Goal: Task Accomplishment & Management: Complete application form

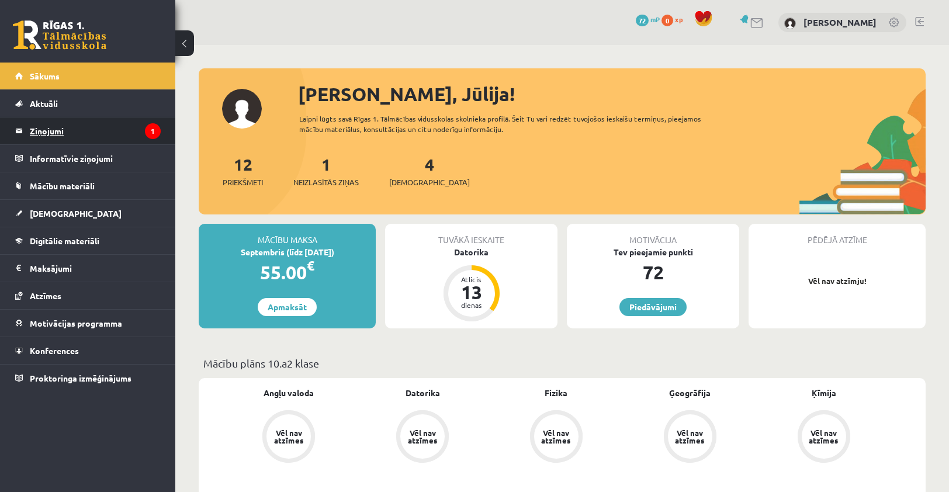
click at [127, 132] on legend "Ziņojumi 1" at bounding box center [95, 130] width 131 height 27
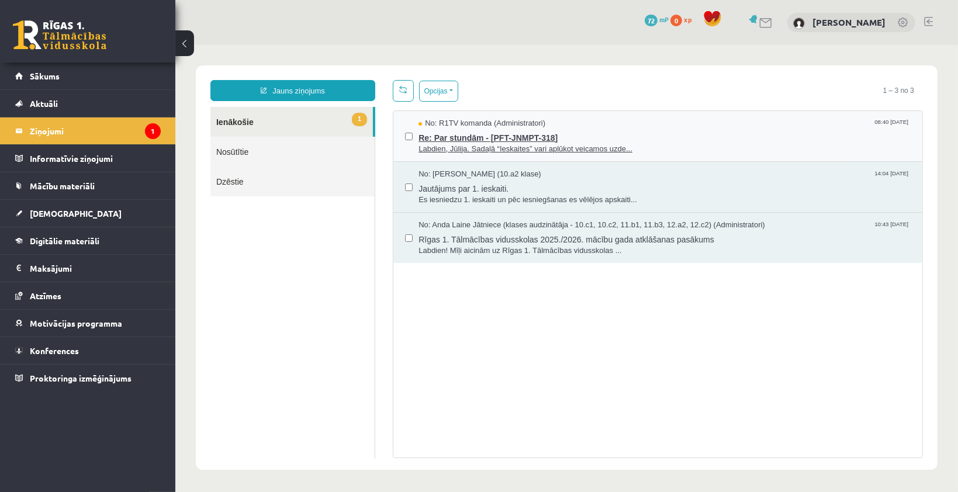
click at [551, 126] on div "No: R1TV komanda (Administratori) 08:40 03/09/2025" at bounding box center [664, 122] width 492 height 11
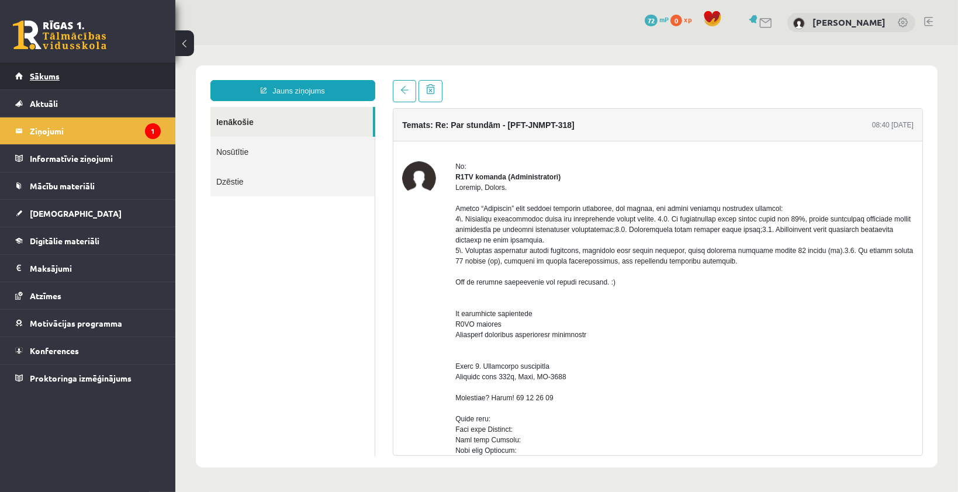
click at [88, 73] on link "Sākums" at bounding box center [88, 76] width 146 height 27
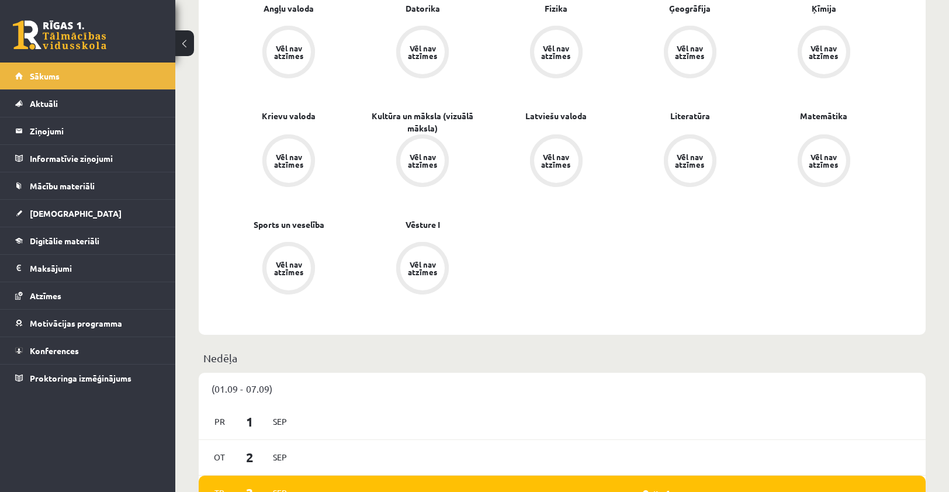
scroll to position [372, 0]
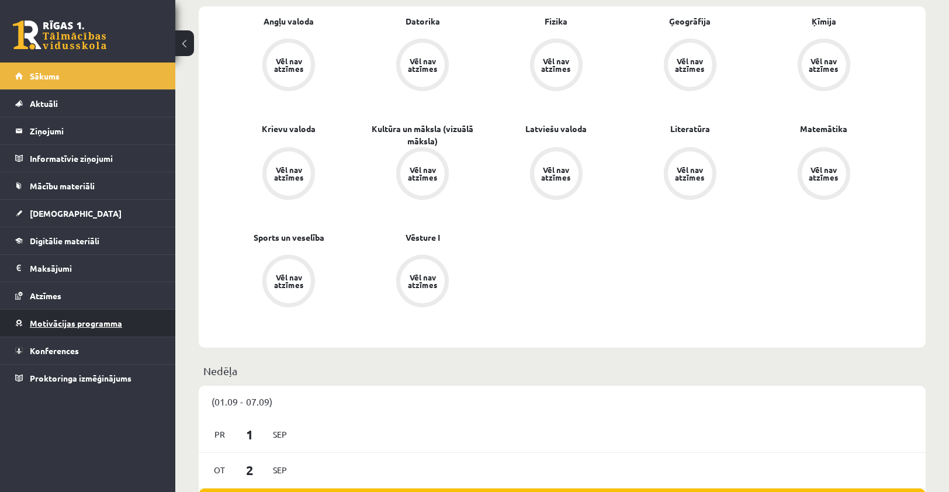
click at [44, 320] on span "Motivācijas programma" at bounding box center [76, 323] width 92 height 11
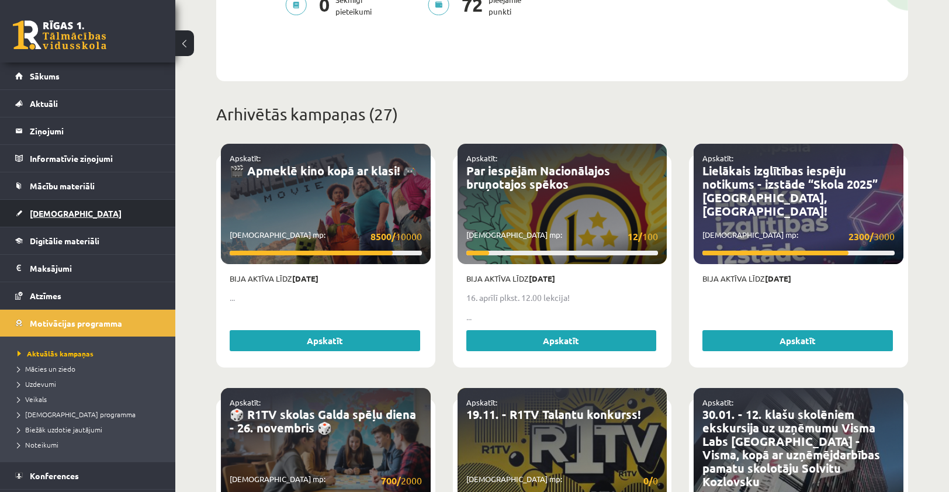
click at [70, 206] on link "[DEMOGRAPHIC_DATA]" at bounding box center [88, 213] width 146 height 27
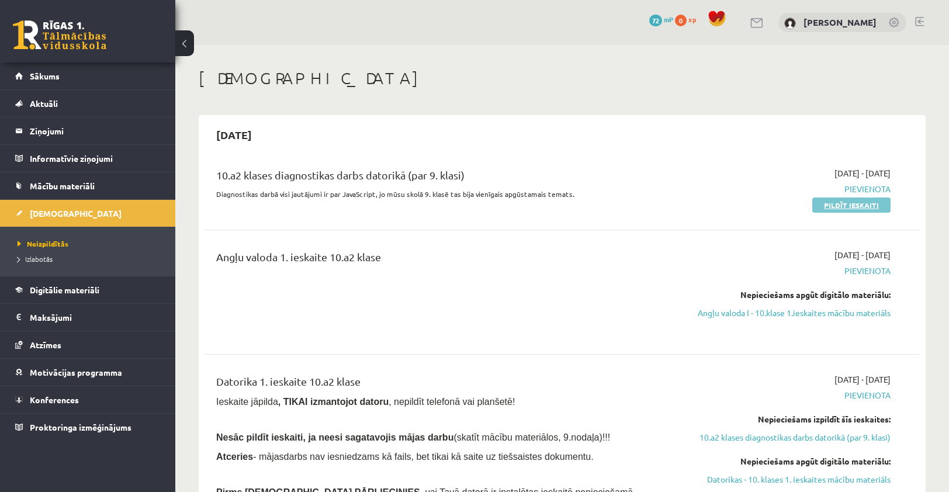
click at [879, 203] on link "Pildīt ieskaiti" at bounding box center [851, 205] width 78 height 15
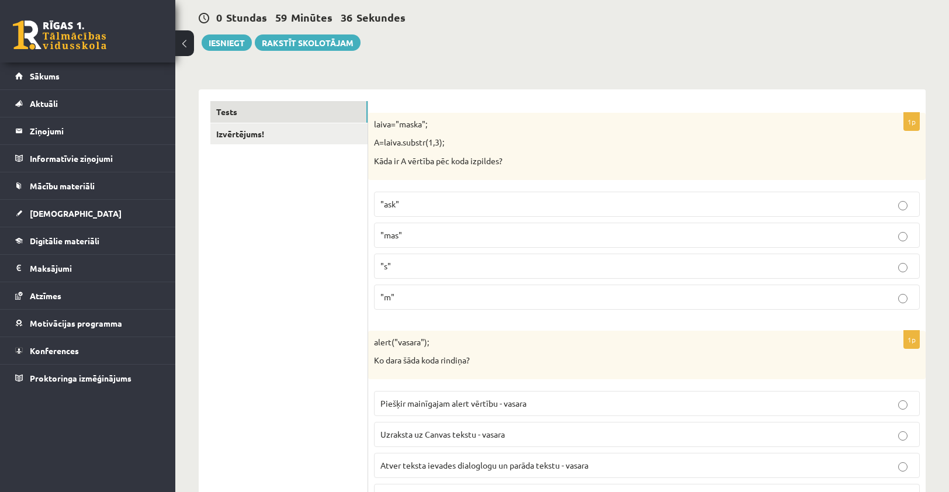
scroll to position [129, 0]
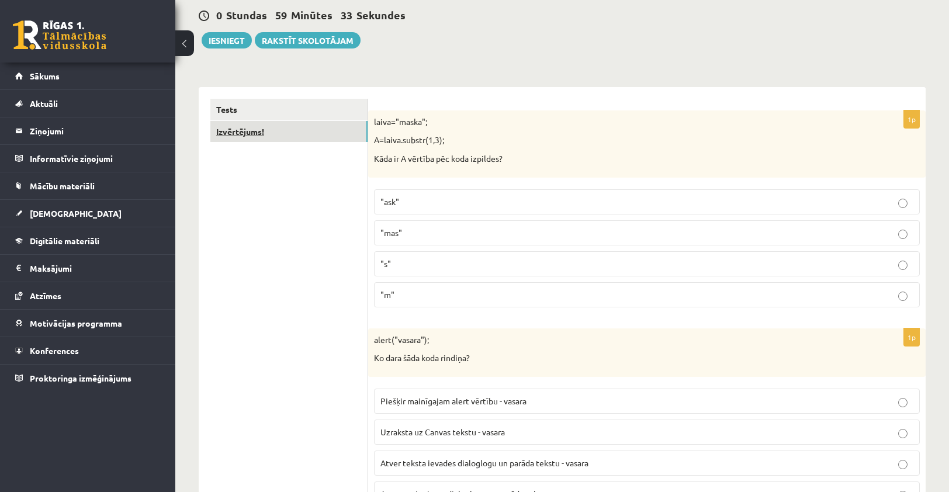
click at [279, 132] on link "Izvērtējums!" at bounding box center [288, 132] width 157 height 22
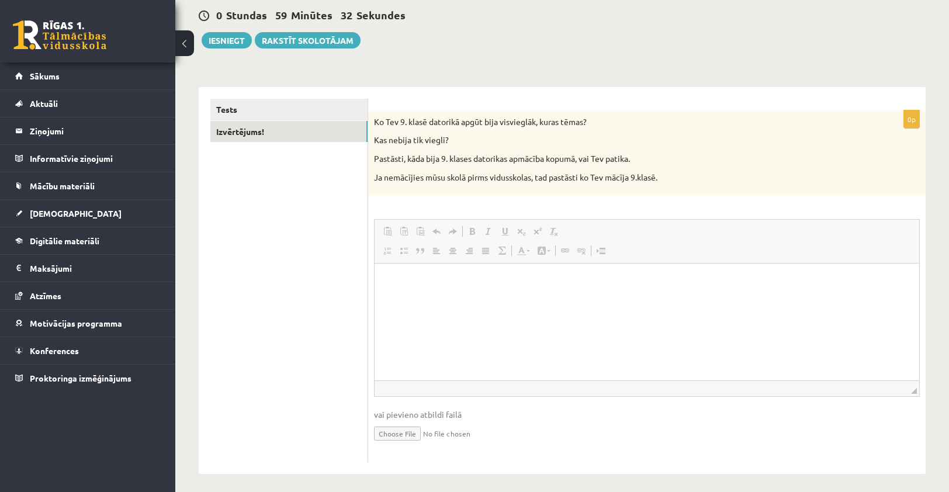
scroll to position [0, 0]
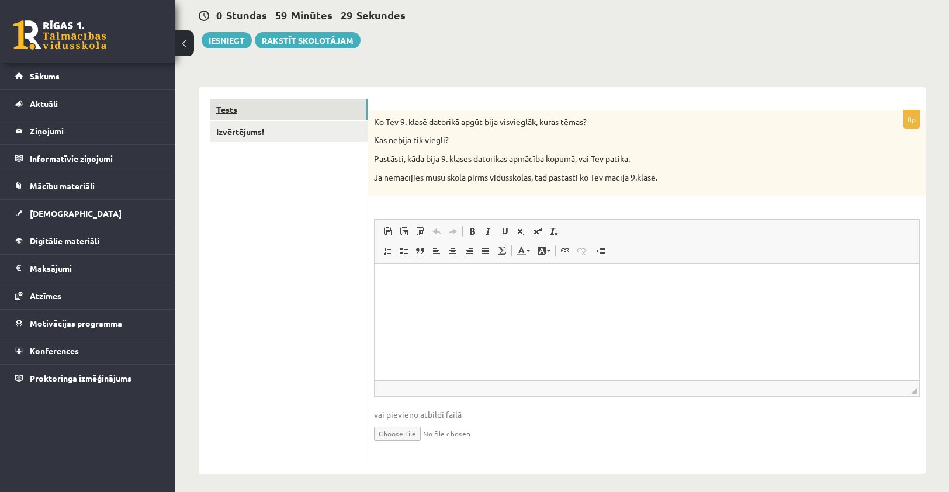
click at [308, 117] on link "Tests" at bounding box center [288, 110] width 157 height 22
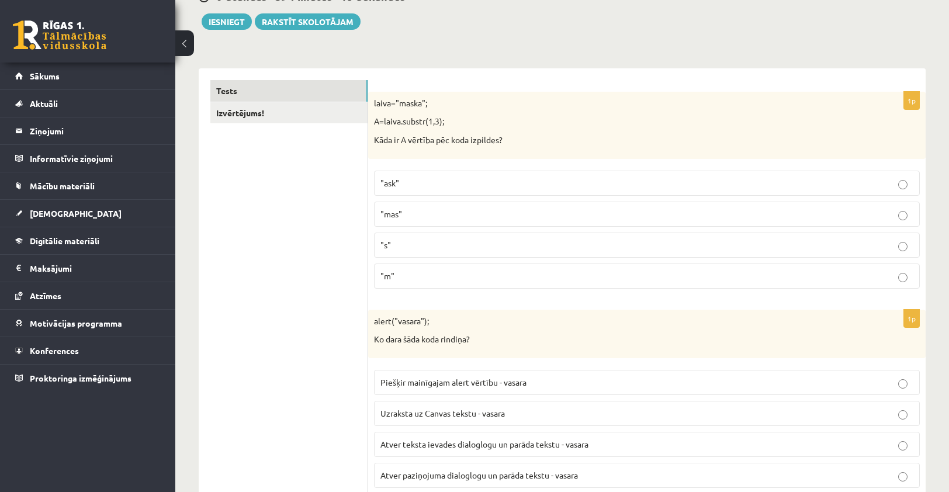
scroll to position [129, 0]
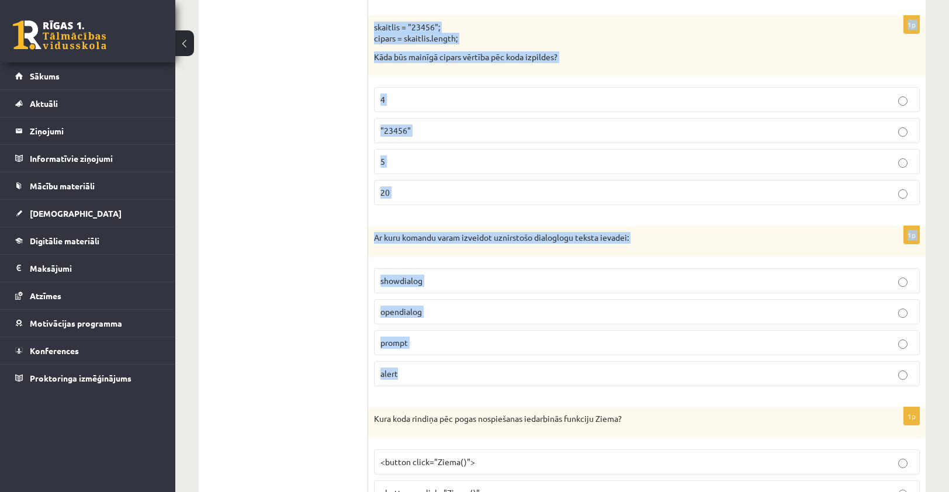
scroll to position [5833, 0]
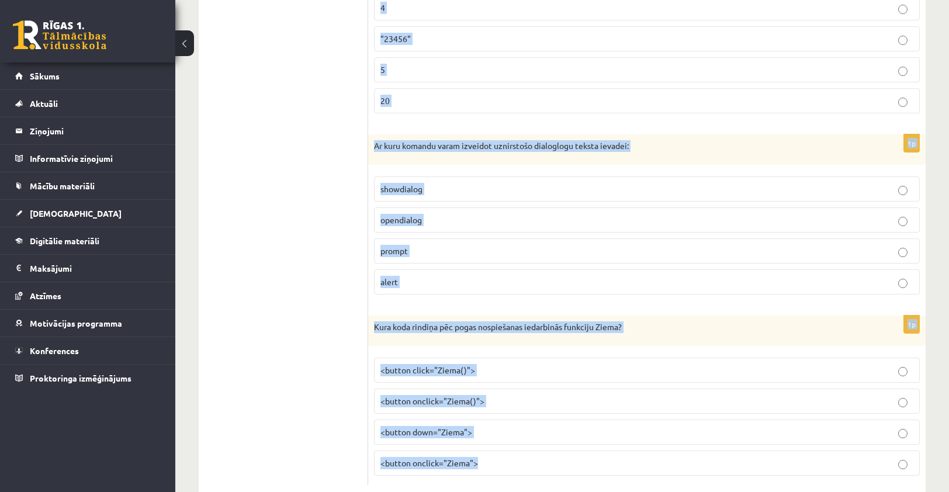
drag, startPoint x: 374, startPoint y: 251, endPoint x: 543, endPoint y: 434, distance: 249.0
copy form "laiva="maska"; A=laiva.substr(1,3); Kāda ir A vērtība pēc koda izpildes? "ask" …"
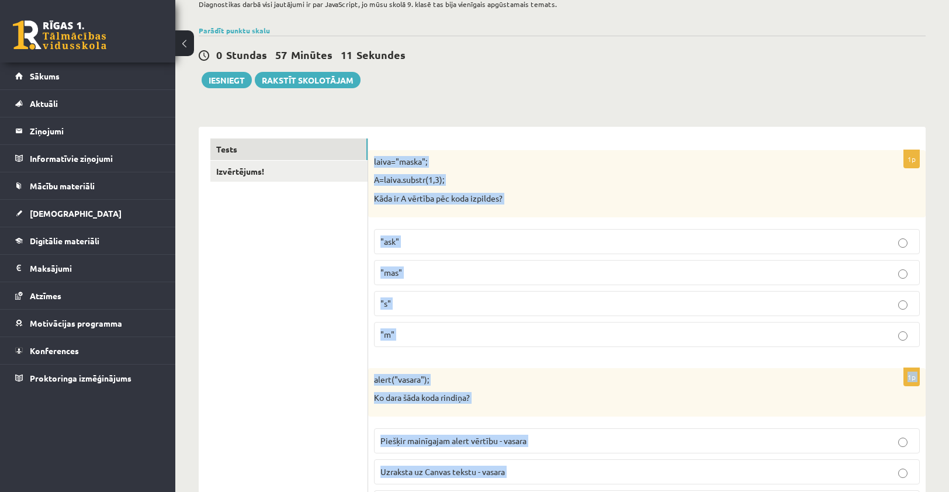
scroll to position [0, 0]
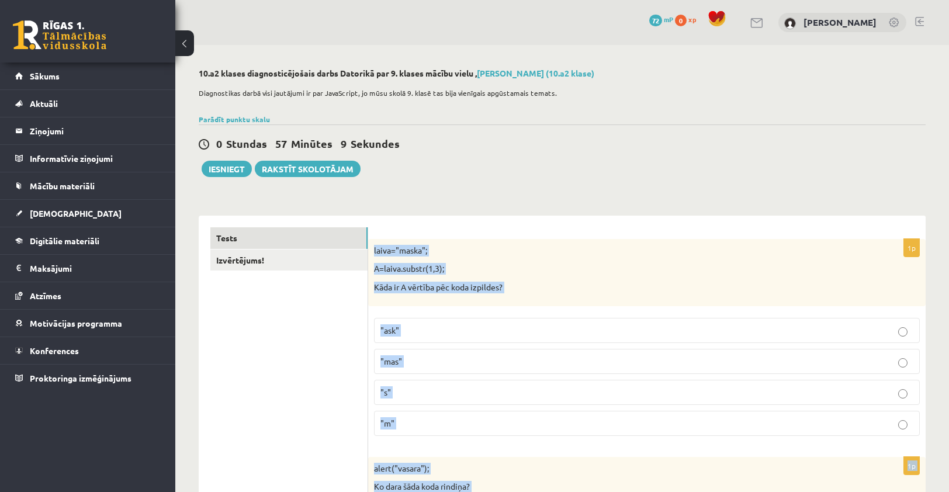
drag, startPoint x: 372, startPoint y: 251, endPoint x: 489, endPoint y: 416, distance: 201.2
click at [489, 416] on div "1p laiva="maska"; A=laiva.substr(1,3); Kāda ir A vērtība pēc koda izpildes? "as…" at bounding box center [647, 342] width 558 height 206
copy div "laiva="maska"; A=laiva.substr(1,3); Kāda ir A vērtība pēc koda izpildes? "ask" …"
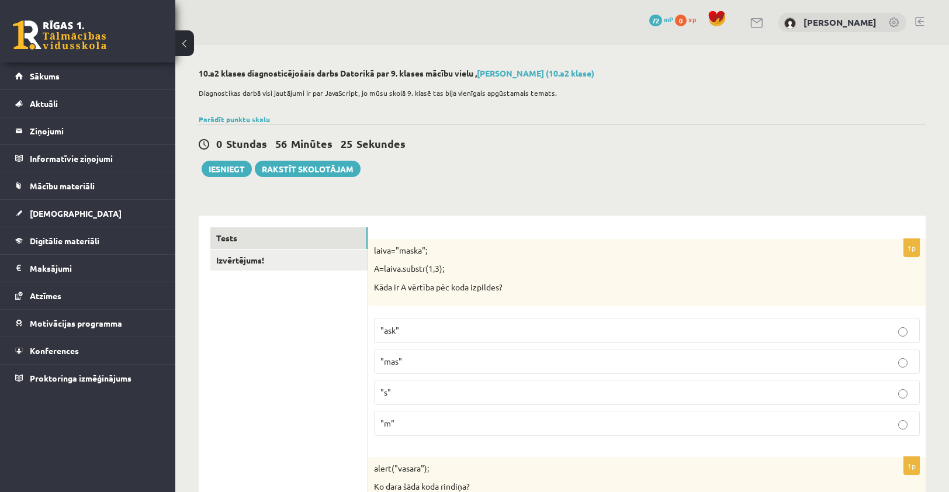
click at [506, 176] on div "0 Stundas 56 Minūtes 25 Sekundes Ieskaite saglabāta! Iesniegt Rakstīt skolotājam" at bounding box center [562, 150] width 727 height 53
click at [408, 333] on p ""ask"" at bounding box center [646, 330] width 533 height 12
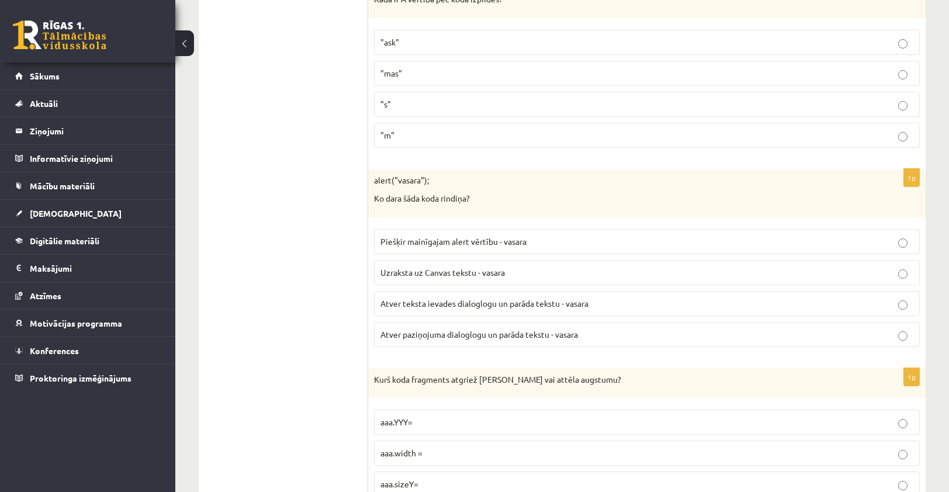
scroll to position [292, 0]
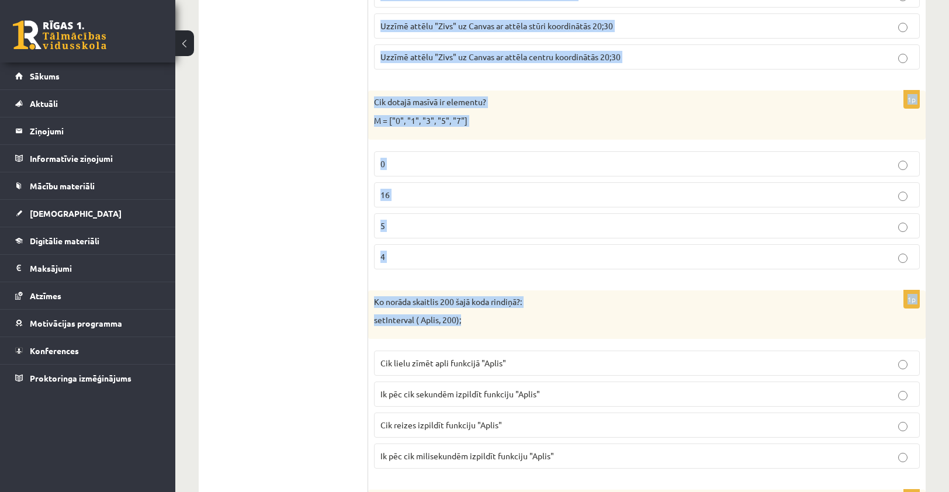
drag, startPoint x: 372, startPoint y: 175, endPoint x: 648, endPoint y: 356, distance: 330.2
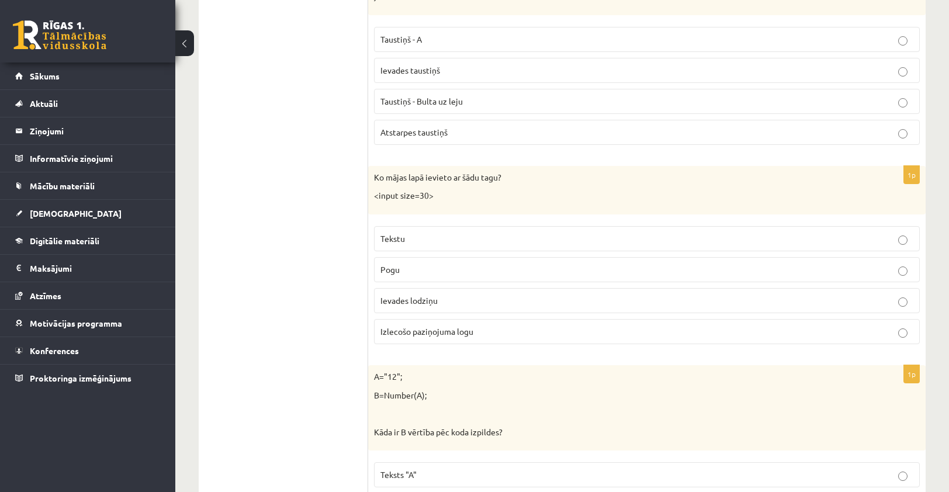
scroll to position [4968, 0]
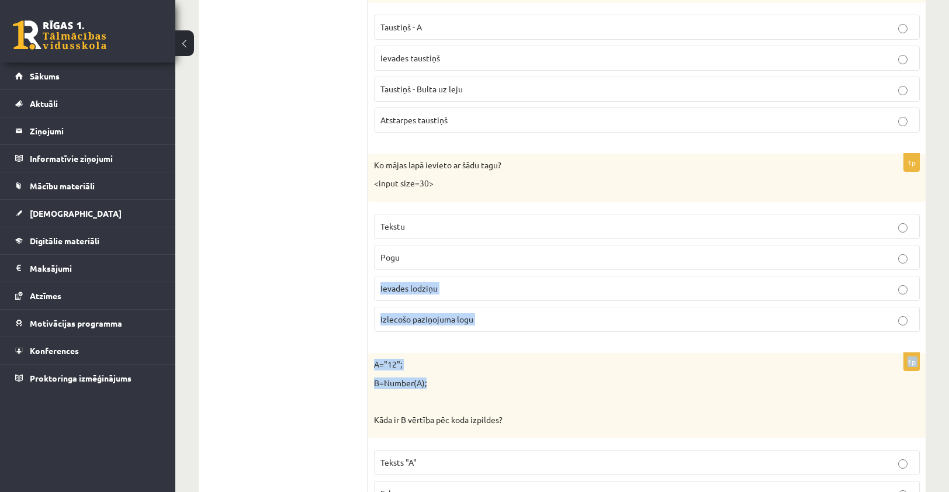
drag, startPoint x: 648, startPoint y: 356, endPoint x: 423, endPoint y: 241, distance: 253.3
drag, startPoint x: 423, startPoint y: 241, endPoint x: 305, endPoint y: 220, distance: 119.2
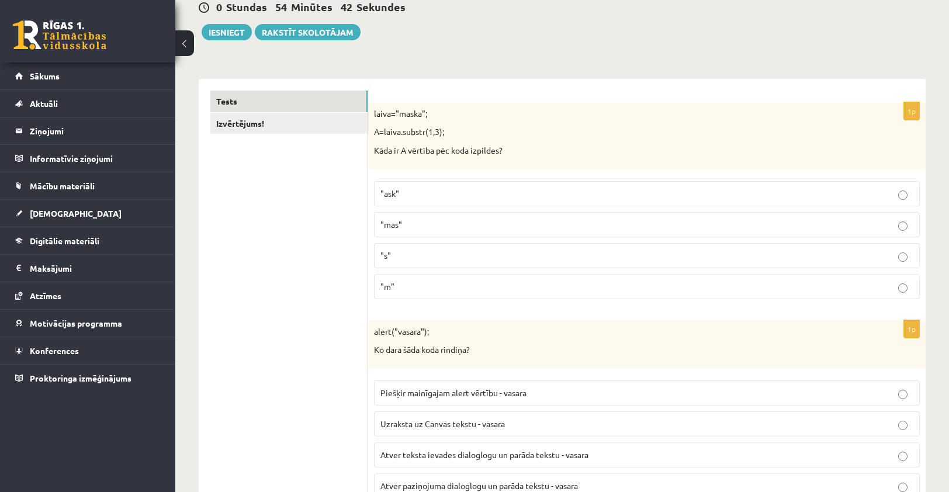
scroll to position [400, 0]
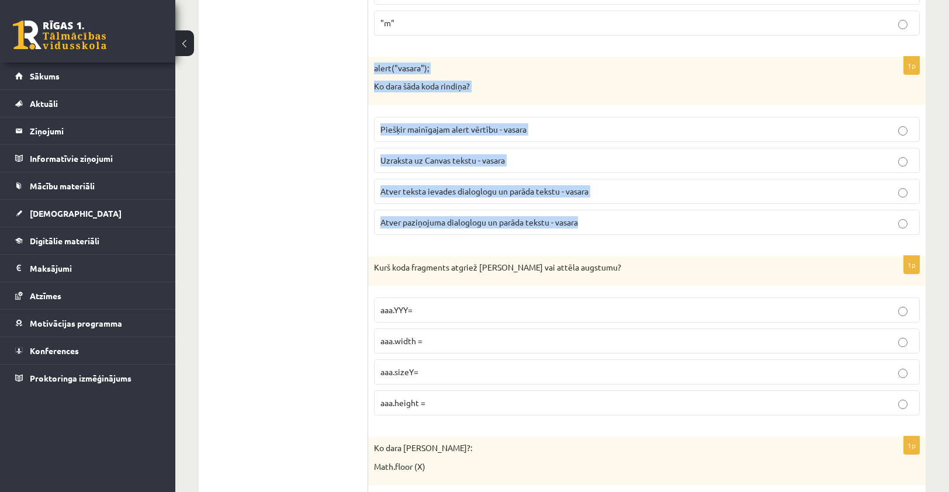
drag, startPoint x: 375, startPoint y: 68, endPoint x: 582, endPoint y: 229, distance: 262.0
click at [582, 229] on div "1p alert("vasara"); Ko dara šāda koda rindiņa? Piešķir mainīgajam alert vērtību…" at bounding box center [647, 151] width 558 height 188
copy div "alert("vasara"); Ko dara šāda koda rindiņa? Piešķir mainīgajam alert vērtību - …"
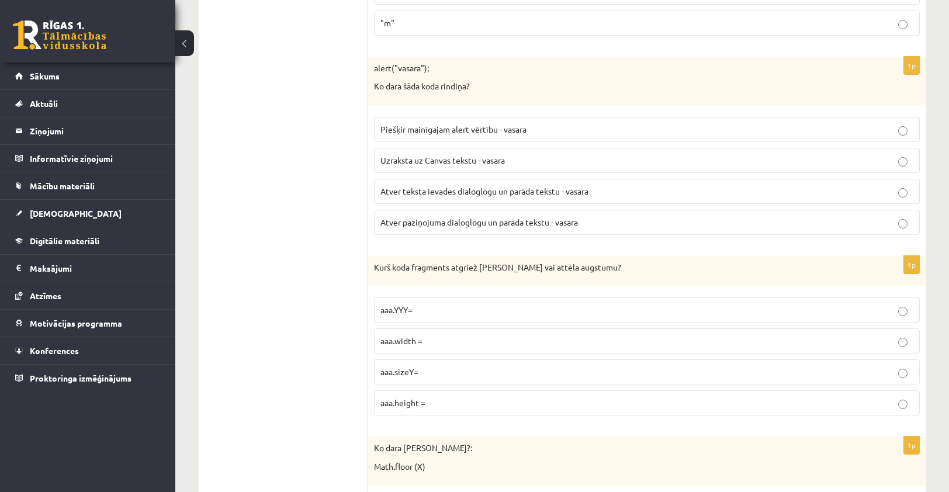
click at [402, 187] on span "Atver teksta ievades dialoglogu un parāda tekstu - vasara" at bounding box center [484, 191] width 208 height 11
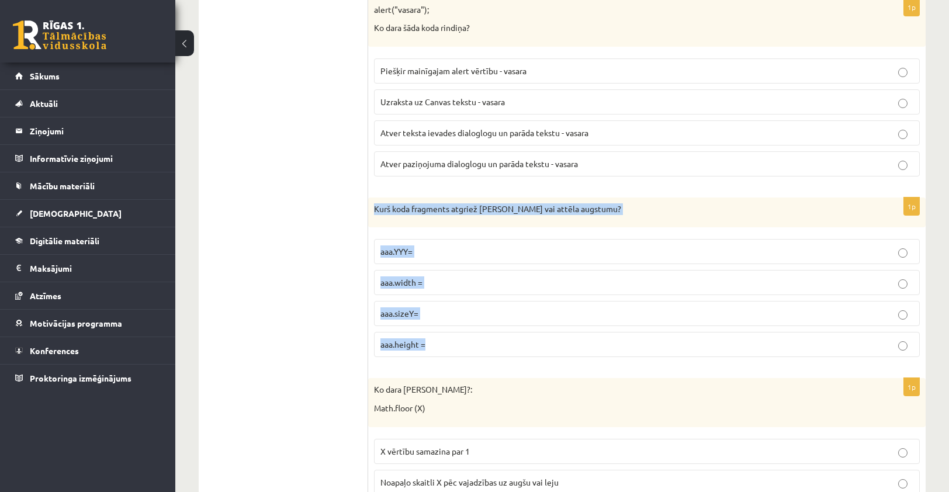
drag, startPoint x: 373, startPoint y: 207, endPoint x: 486, endPoint y: 340, distance: 174.5
click at [486, 340] on div "1p Kurš koda fragments atgriež Canvas vai attēla augstumu? aaa.YYY= aaa.width =…" at bounding box center [647, 282] width 558 height 169
copy div "Kurš koda fragments atgriež Canvas vai attēla augstumu? aaa.YYY= aaa.width = aa…"
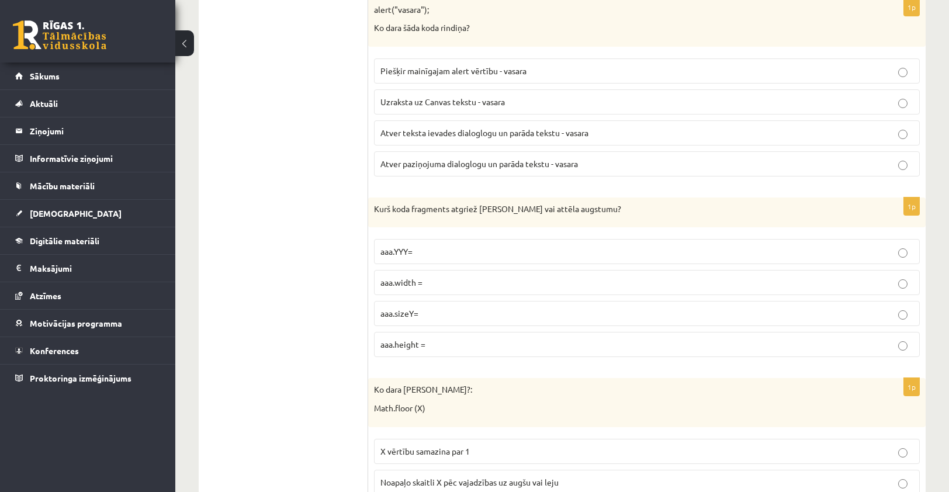
click at [500, 349] on label "aaa.height =" at bounding box center [647, 344] width 546 height 25
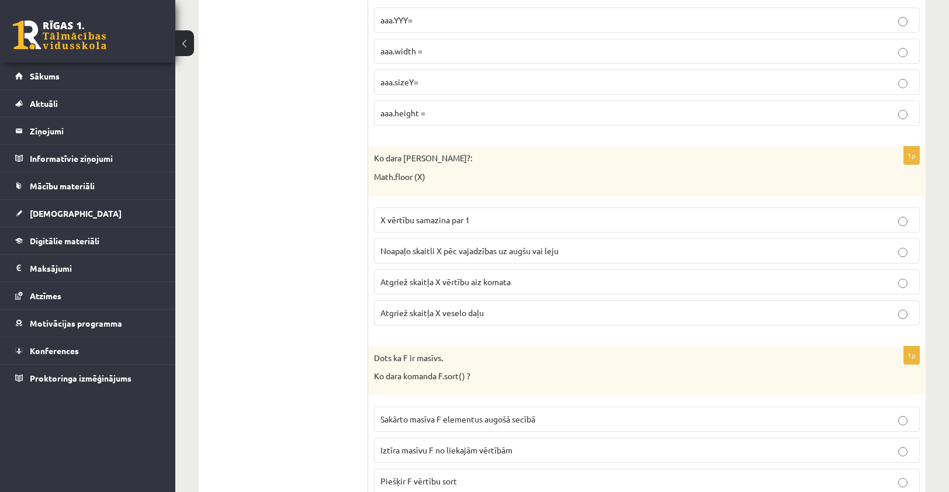
scroll to position [693, 0]
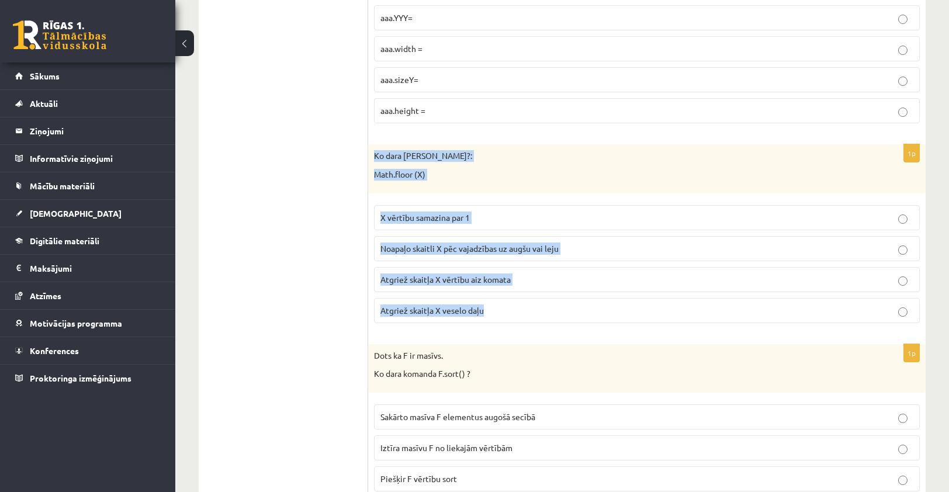
drag, startPoint x: 371, startPoint y: 152, endPoint x: 514, endPoint y: 306, distance: 210.5
click at [514, 306] on div "1p Ko dara koda rindiņa?: Math.floor (X) X vērtību samazina par 1 Noapaļo skait…" at bounding box center [647, 238] width 558 height 188
copy div "Ko dara koda rindiņa?: Math.floor (X) X vērtību samazina par 1 Noapaļo skaitli …"
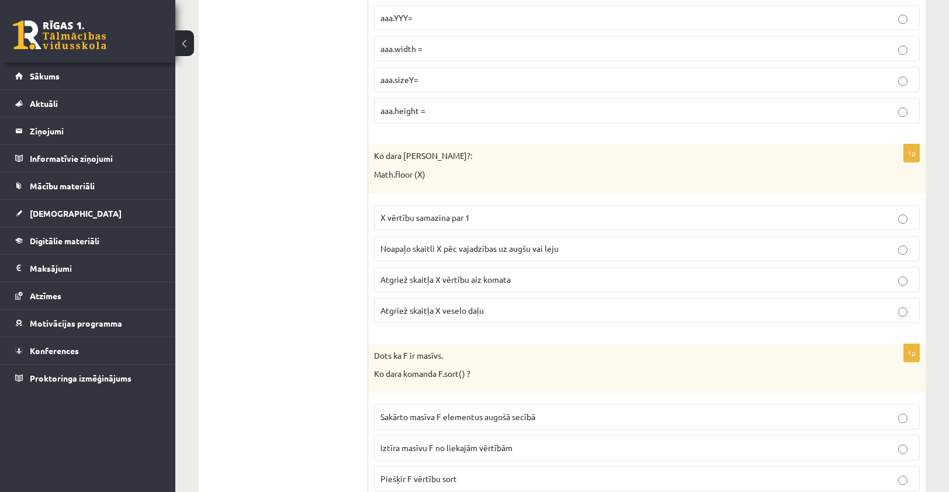
click at [486, 304] on p "Atgriež skaitļa X veselo daļu" at bounding box center [646, 310] width 533 height 12
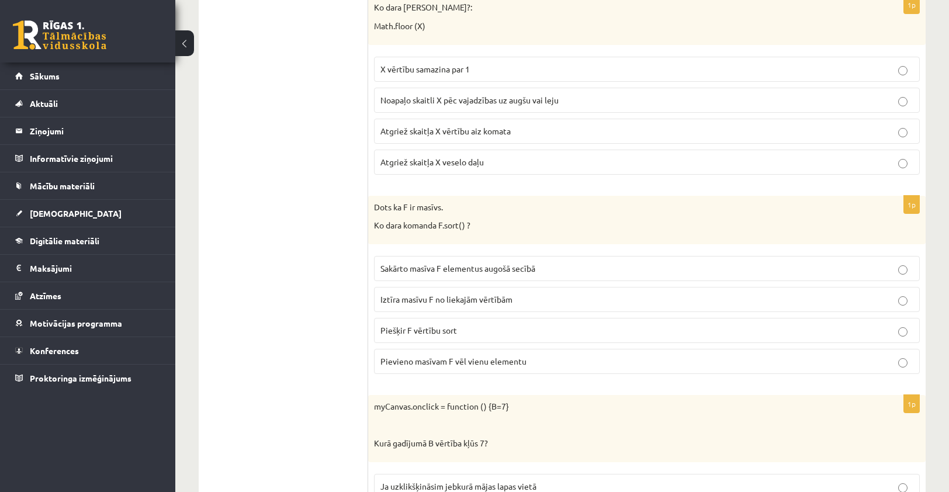
scroll to position [868, 0]
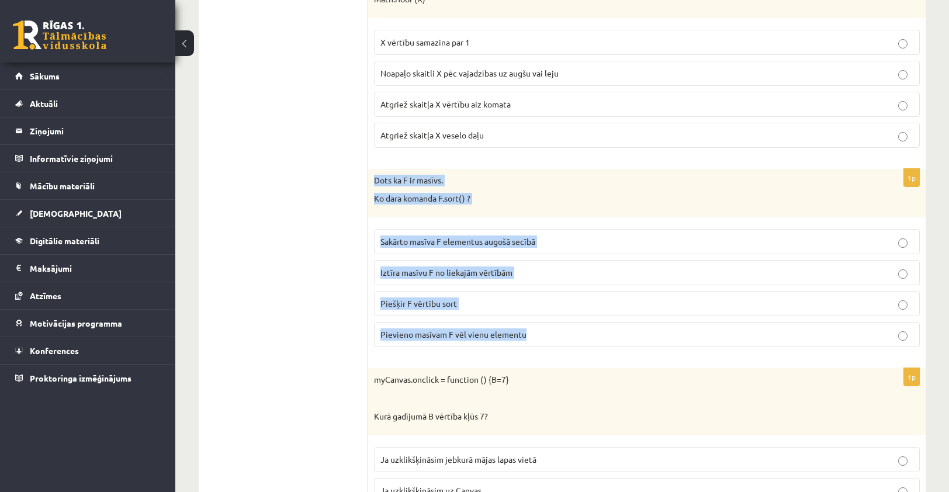
drag, startPoint x: 373, startPoint y: 178, endPoint x: 599, endPoint y: 324, distance: 268.9
click at [599, 324] on div "1p Dots ka F ir masīvs. Ko dara komanda F.sort() ? Sakārto masīva F elementus a…" at bounding box center [647, 263] width 558 height 188
copy div "Dots ka F ir masīvs. Ko dara komanda F.sort() ? Sakārto masīva F elementus augo…"
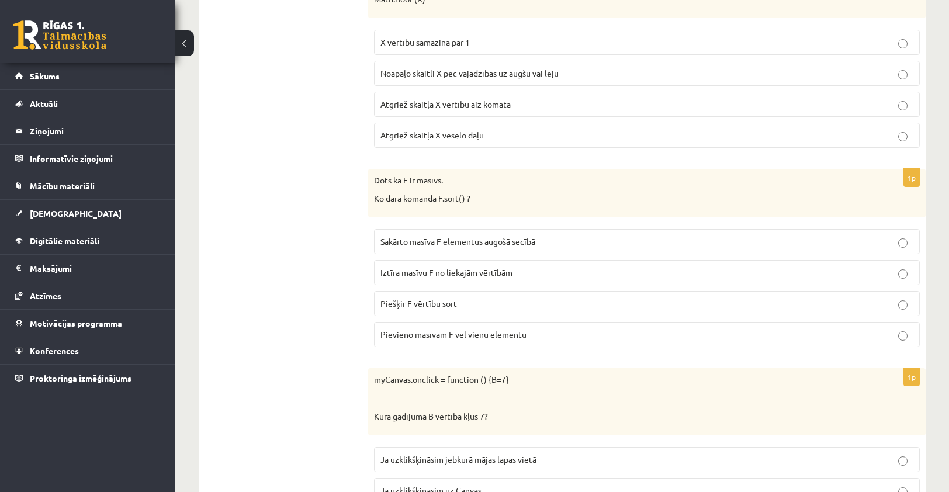
click at [548, 236] on p "Sakārto masīva F elementus augošā secībā" at bounding box center [646, 242] width 533 height 12
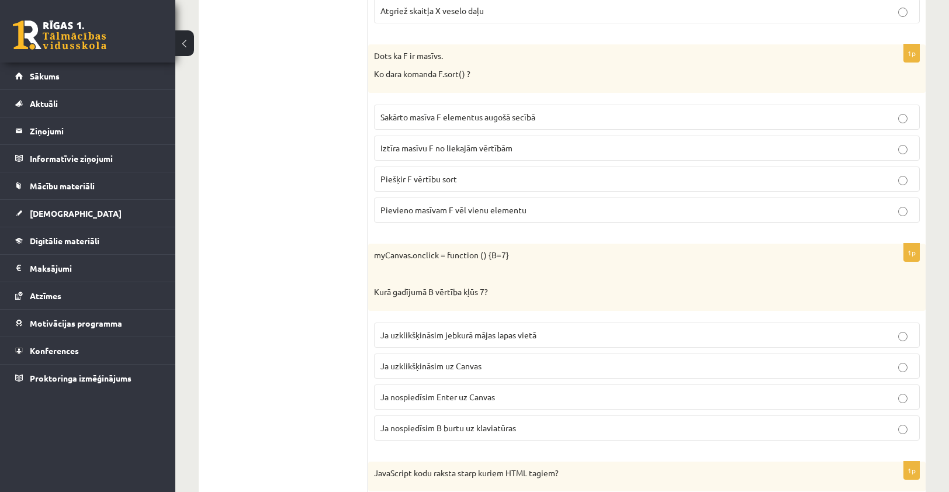
scroll to position [1043, 0]
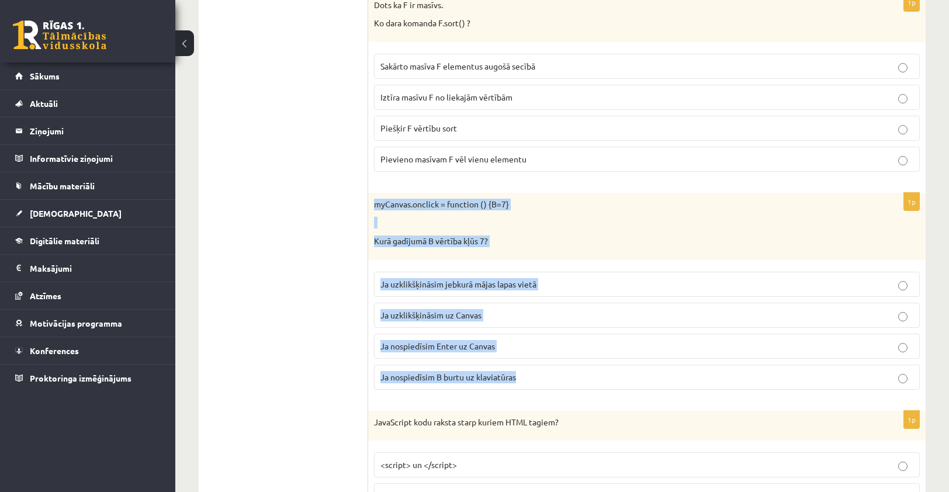
drag, startPoint x: 371, startPoint y: 203, endPoint x: 570, endPoint y: 372, distance: 260.8
click at [570, 372] on div "1p myCanvas.onclick = function () {B=7} Kurā gadījumā B vērtība kļūs 7? Ja uzkl…" at bounding box center [647, 296] width 558 height 206
copy div "myCanvas.onclick = function () {B=7} Kurā gadījumā B vērtība kļūs 7? Ja uzklikš…"
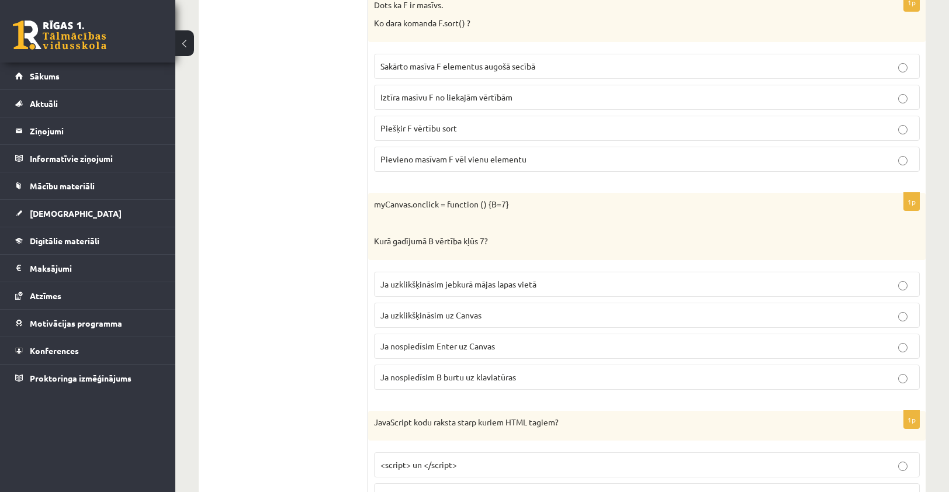
click at [444, 315] on p "Ja uzklikšķināsim uz Canvas" at bounding box center [646, 315] width 533 height 12
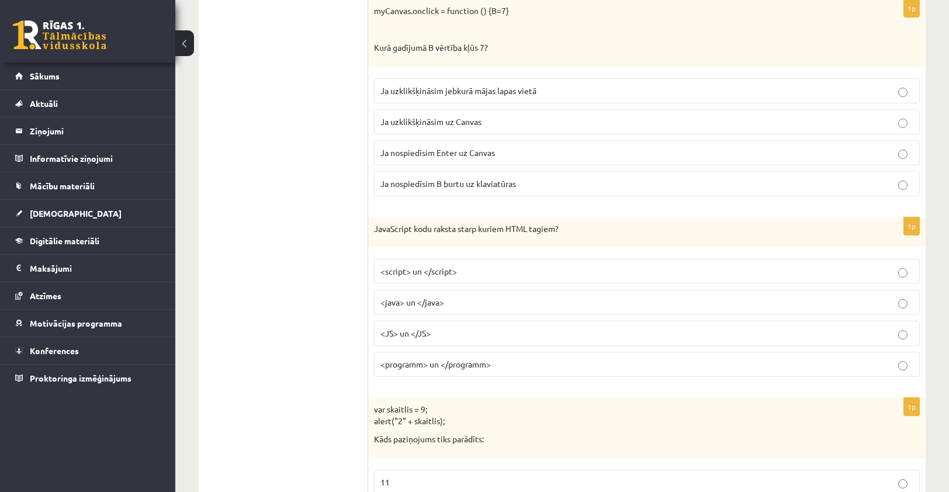
scroll to position [1219, 0]
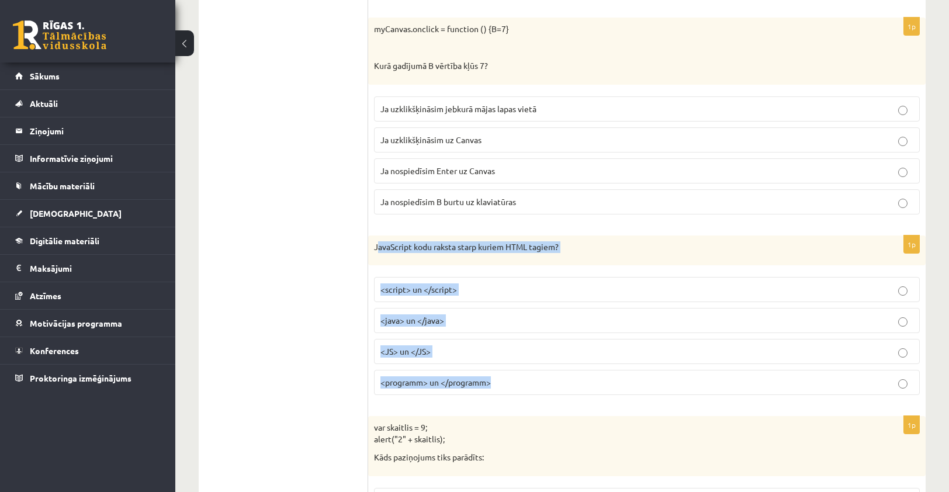
drag, startPoint x: 376, startPoint y: 243, endPoint x: 622, endPoint y: 376, distance: 279.3
click at [622, 376] on div "1p JavaScript kodu raksta starp kuriem HTML tagiem? <script> un </script> <java…" at bounding box center [647, 320] width 558 height 169
copy div "avaScript kodu raksta starp kuriem HTML tagiem? <script> un </script> <java> un…"
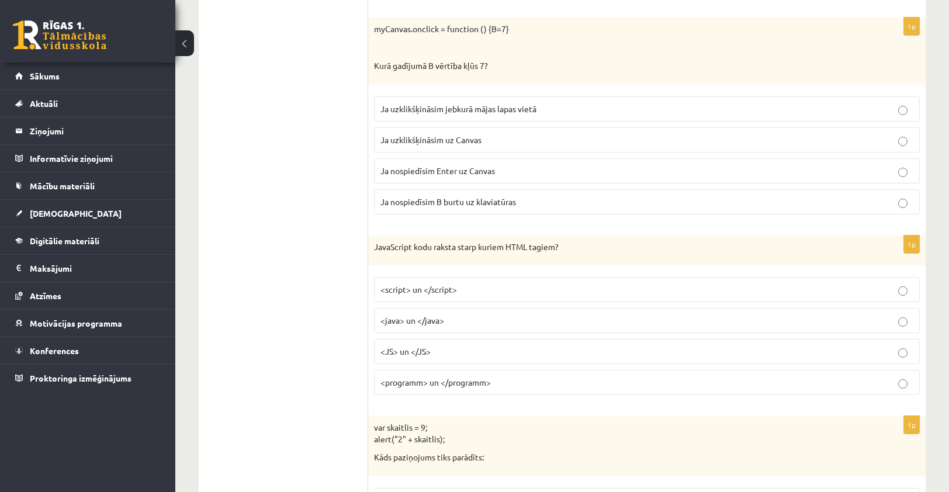
click at [445, 290] on label "<script> un </script>" at bounding box center [647, 289] width 546 height 25
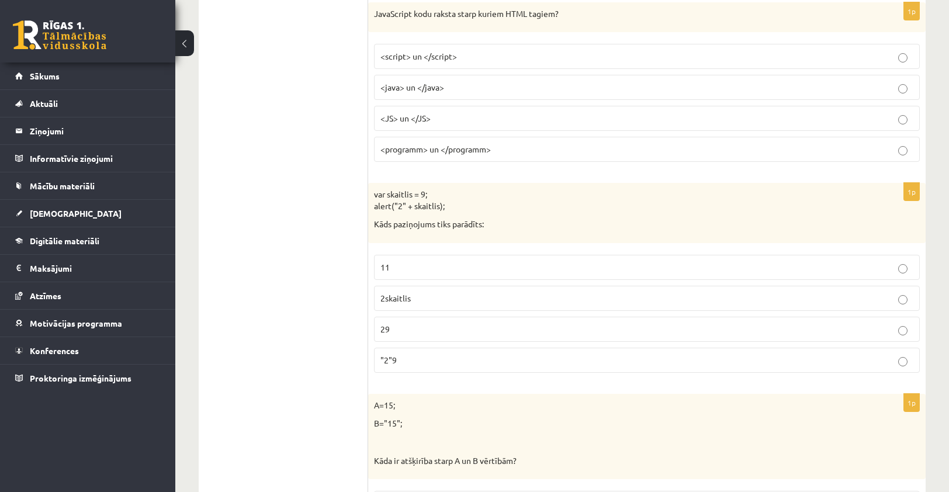
scroll to position [1452, 0]
drag, startPoint x: 374, startPoint y: 186, endPoint x: 489, endPoint y: 234, distance: 123.9
click at [487, 236] on div "1p var skaitlis = 9; alert("2" + skaitlis); Kāds paziņojums tiks parādīts: 11 2…" at bounding box center [647, 281] width 558 height 199
drag, startPoint x: 374, startPoint y: 185, endPoint x: 498, endPoint y: 220, distance: 128.9
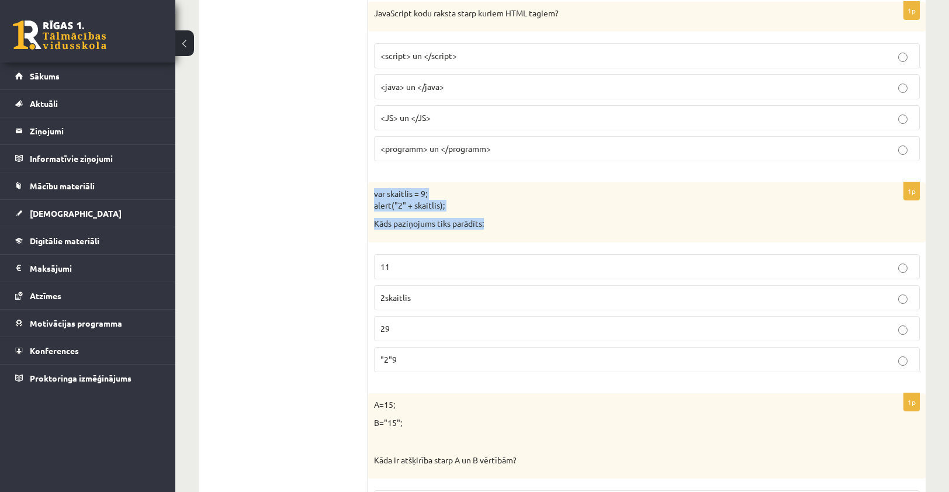
click at [498, 220] on div "var skaitlis = 9; alert("2" + skaitlis); Kāds paziņojums tiks parādīts:" at bounding box center [647, 212] width 558 height 60
copy div "var skaitlis = 9; alert("2" + skaitlis); Kāds paziņojums tiks parādīts:"
click at [465, 323] on p "29" at bounding box center [646, 329] width 533 height 12
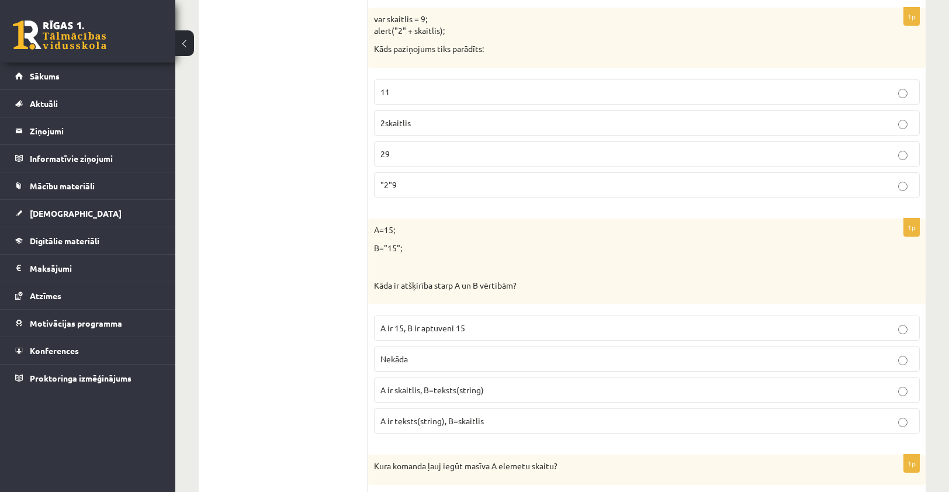
scroll to position [1628, 0]
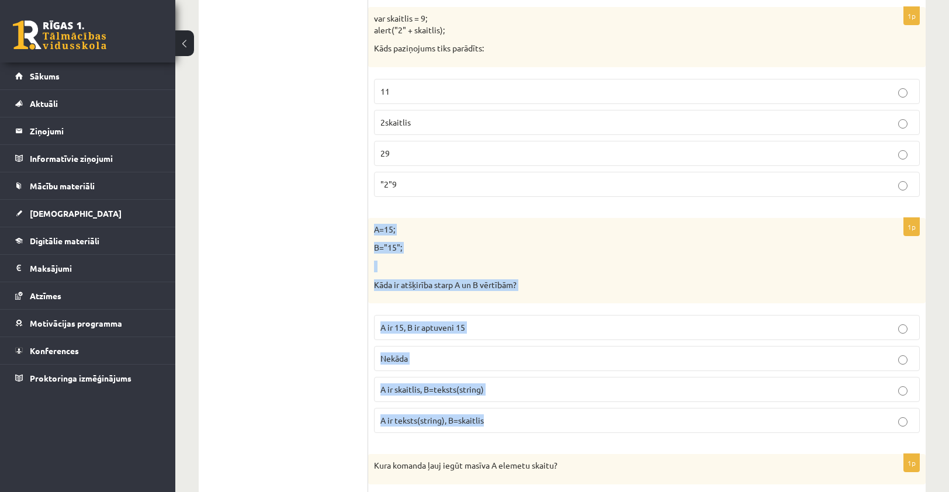
drag, startPoint x: 374, startPoint y: 226, endPoint x: 511, endPoint y: 416, distance: 233.9
click at [511, 416] on div "1p A=15; B="15"; Kāda ir atšķirība starp A un B vērtībām? A ir 15, B ir aptuven…" at bounding box center [647, 330] width 558 height 224
copy div "A=15; B="15"; Kāda ir atšķirība starp A un B vērtībām? A ir 15, B ir aptuveni 1…"
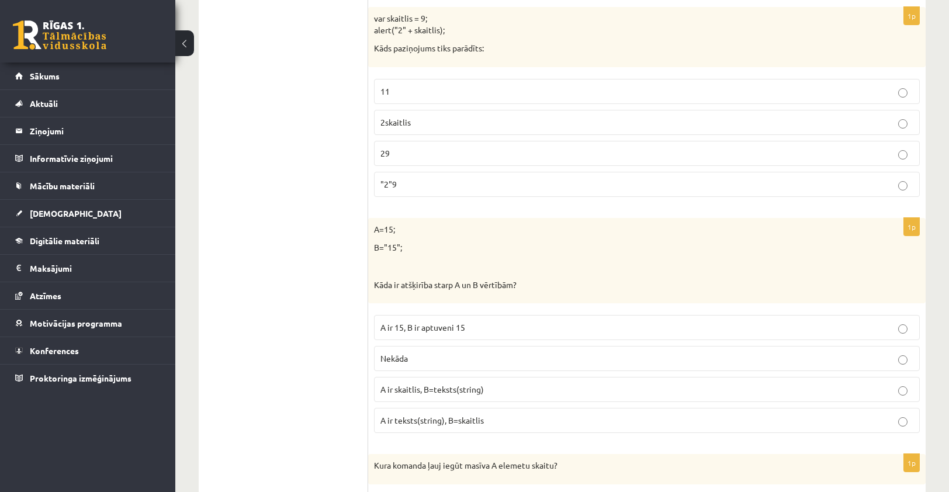
click at [515, 414] on p "A ir teksts(string), B=skaitlis" at bounding box center [646, 420] width 533 height 12
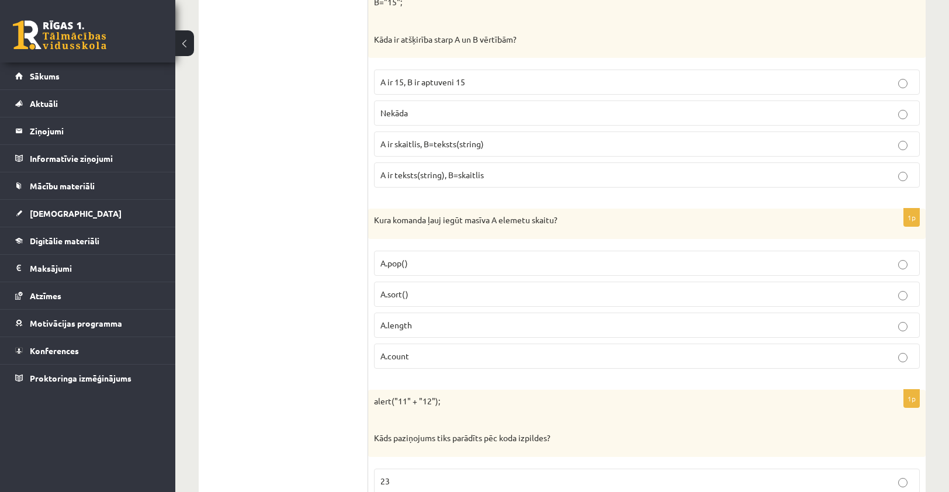
scroll to position [1920, 0]
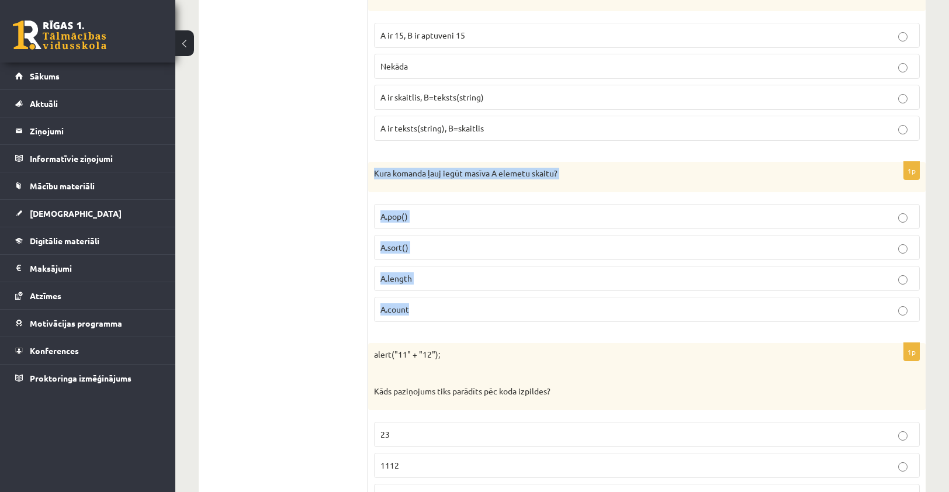
drag, startPoint x: 374, startPoint y: 162, endPoint x: 475, endPoint y: 304, distance: 174.3
click at [475, 304] on div "1p Kura komanda ļauj iegūt masīva A elemetu skaitu? A.pop() A.sort() A.length A…" at bounding box center [647, 246] width 558 height 169
click at [424, 272] on p "A.length" at bounding box center [646, 278] width 533 height 12
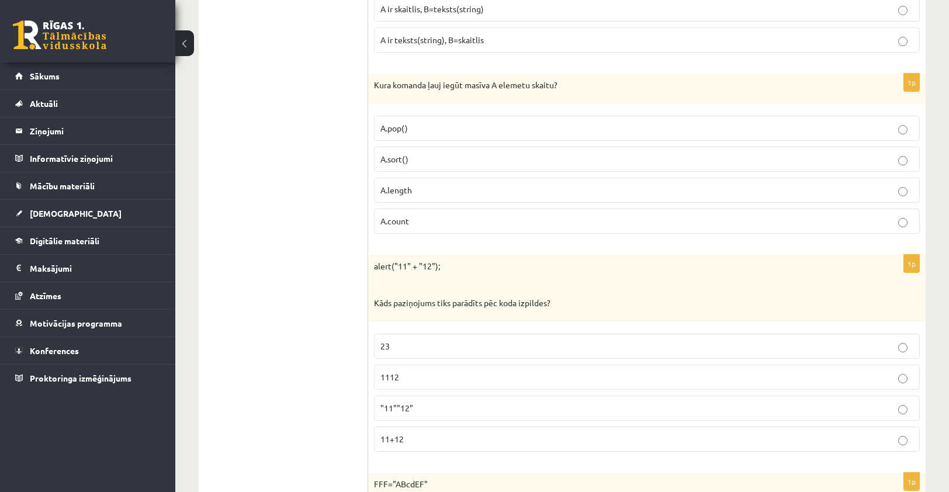
scroll to position [2037, 0]
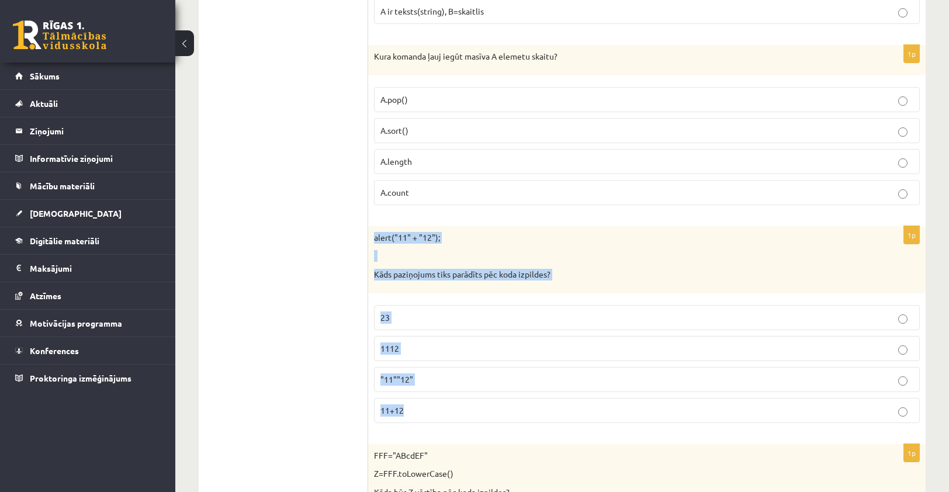
drag, startPoint x: 372, startPoint y: 229, endPoint x: 553, endPoint y: 398, distance: 248.1
click at [553, 398] on div "1p alert("11" + "12"); Kāds paziņojums tiks parādīts pēc koda izpildes? 23 1112…" at bounding box center [647, 329] width 558 height 206
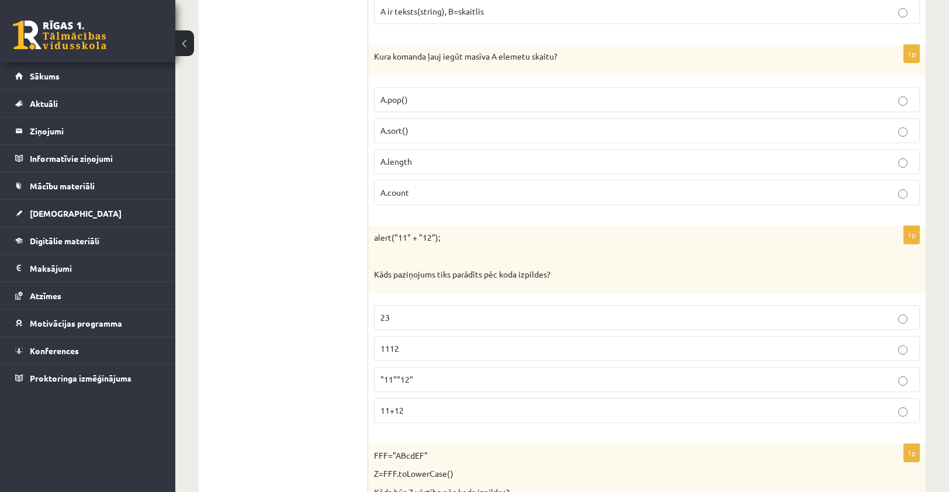
click at [425, 342] on p "1112" at bounding box center [646, 348] width 533 height 12
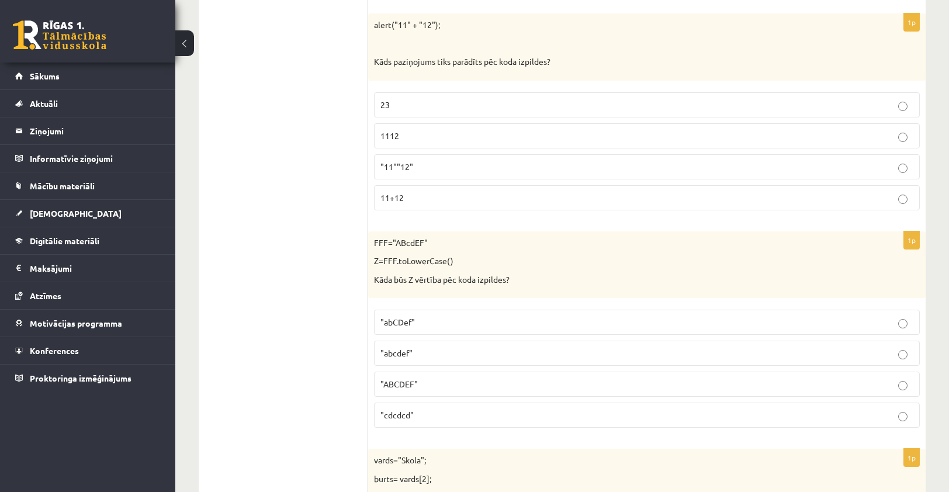
scroll to position [2271, 0]
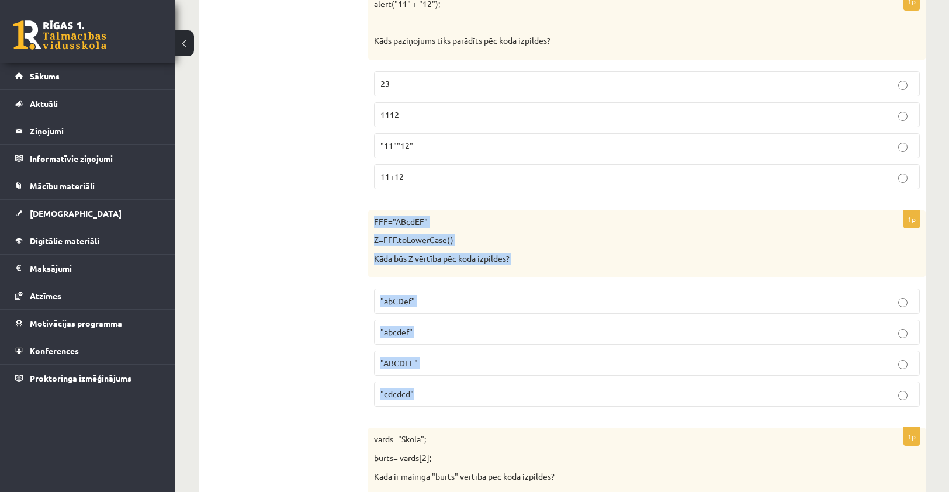
drag, startPoint x: 372, startPoint y: 211, endPoint x: 475, endPoint y: 383, distance: 200.5
click at [475, 383] on div "1p FFF="ABcdEF" Z=FFF.toLowerCase() Kāda būs Z vērtība pēc koda izpildes? "abCD…" at bounding box center [647, 313] width 558 height 206
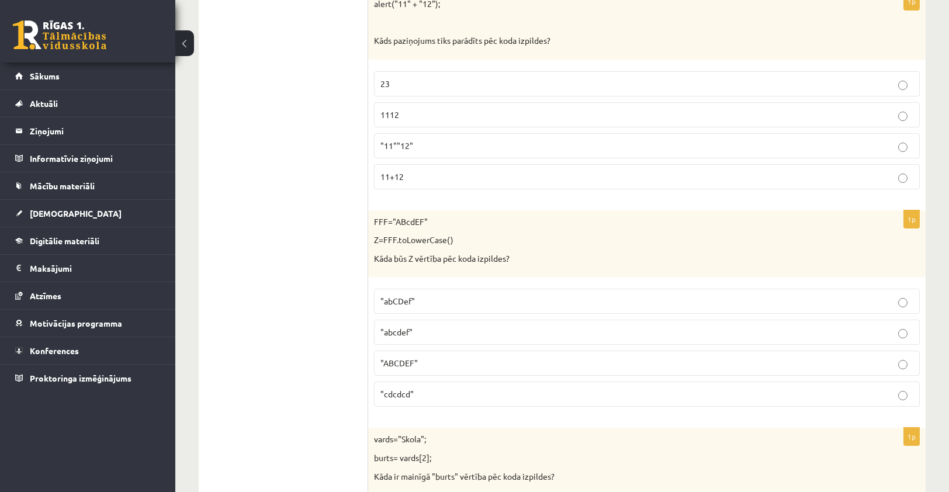
click at [425, 329] on label ""abcdef"" at bounding box center [647, 332] width 546 height 25
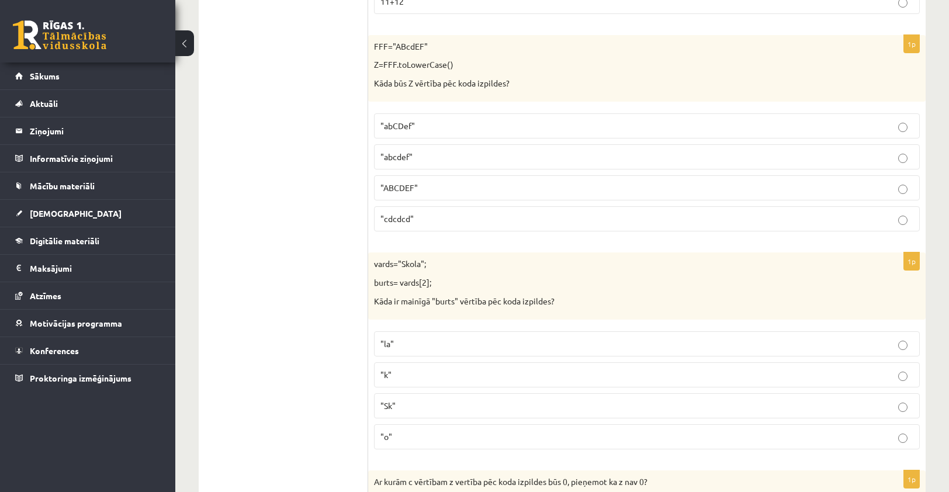
scroll to position [2504, 0]
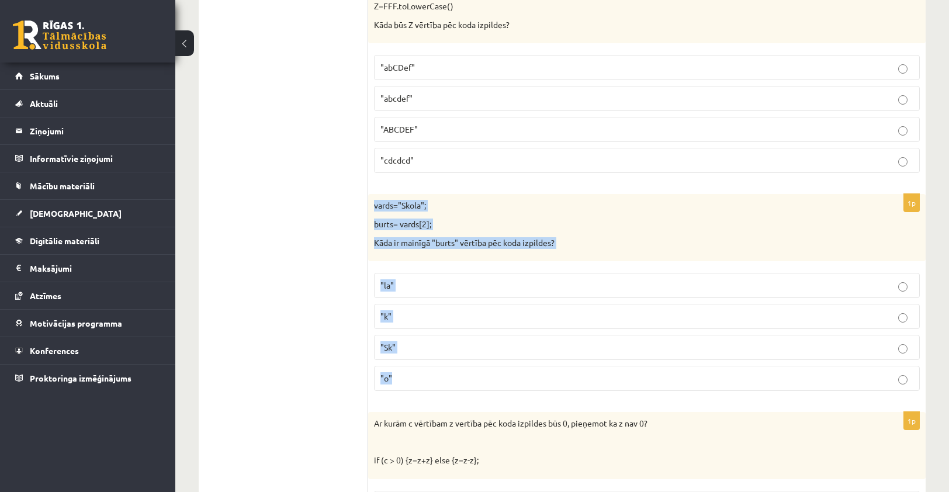
drag, startPoint x: 372, startPoint y: 198, endPoint x: 515, endPoint y: 370, distance: 224.5
click at [515, 370] on div "1p vards="Skola"; burts= vards[2]; Kāda ir mainīgā "burts" vērtība pēc koda izp…" at bounding box center [647, 297] width 558 height 206
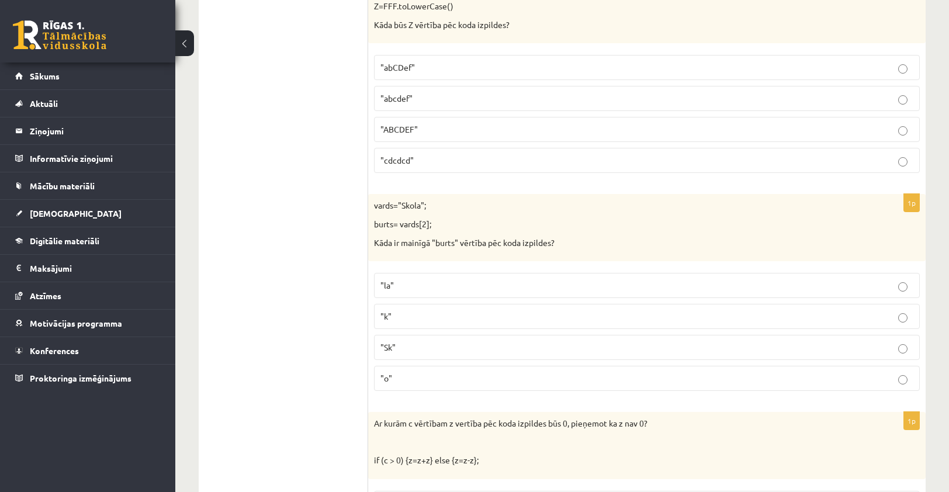
click at [407, 372] on p ""o"" at bounding box center [646, 378] width 533 height 12
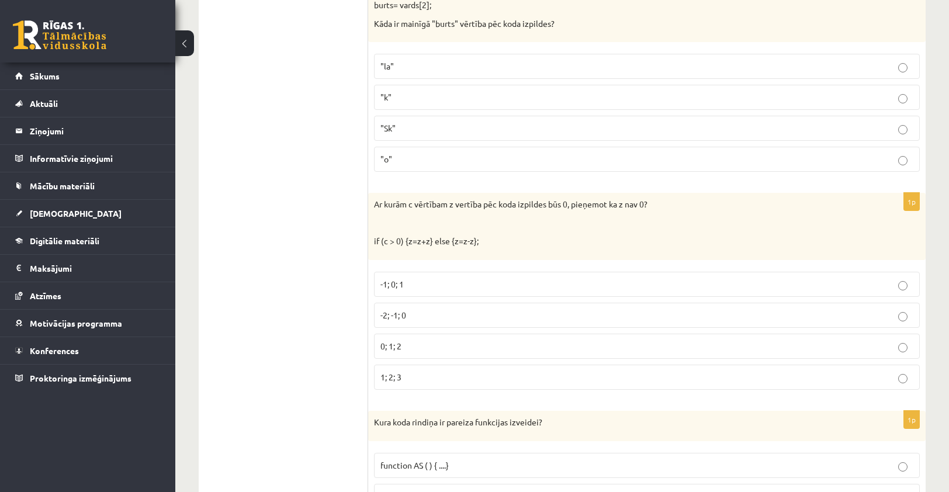
scroll to position [2738, 0]
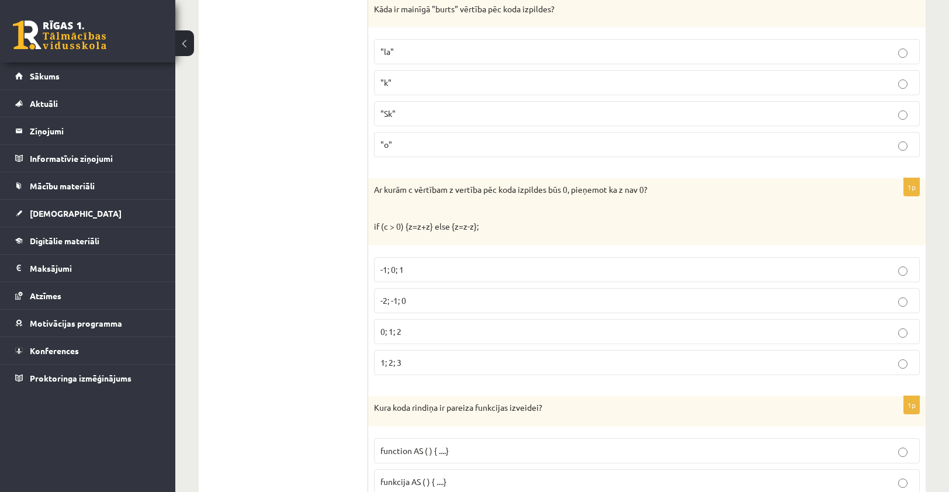
click at [376, 184] on p "Ar kurām c vērtībam z vertība pēc koda izpildes būs 0, pieņemot ka z nav 0?" at bounding box center [617, 190] width 487 height 12
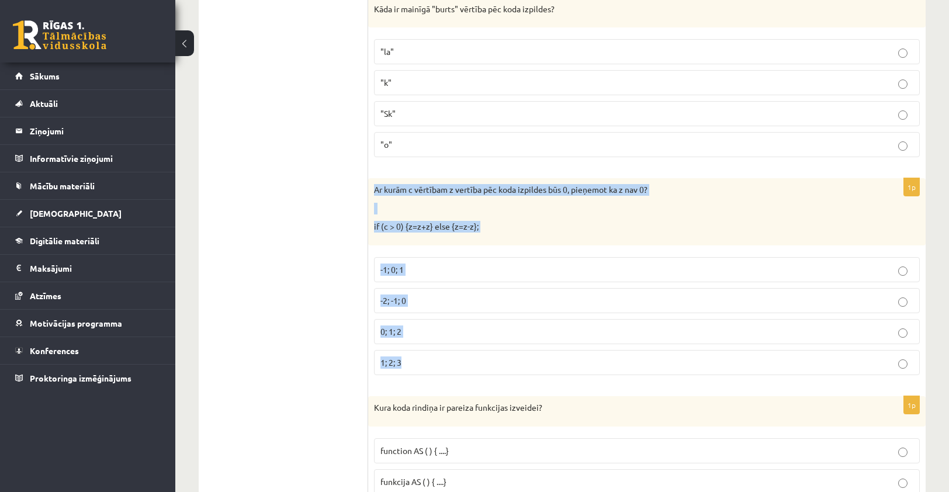
drag, startPoint x: 373, startPoint y: 176, endPoint x: 454, endPoint y: 346, distance: 187.7
click at [454, 346] on div "1p Ar kurām c vērtībam z vertība pēc koda izpildes būs 0, pieņemot ka z nav 0? …" at bounding box center [647, 281] width 558 height 206
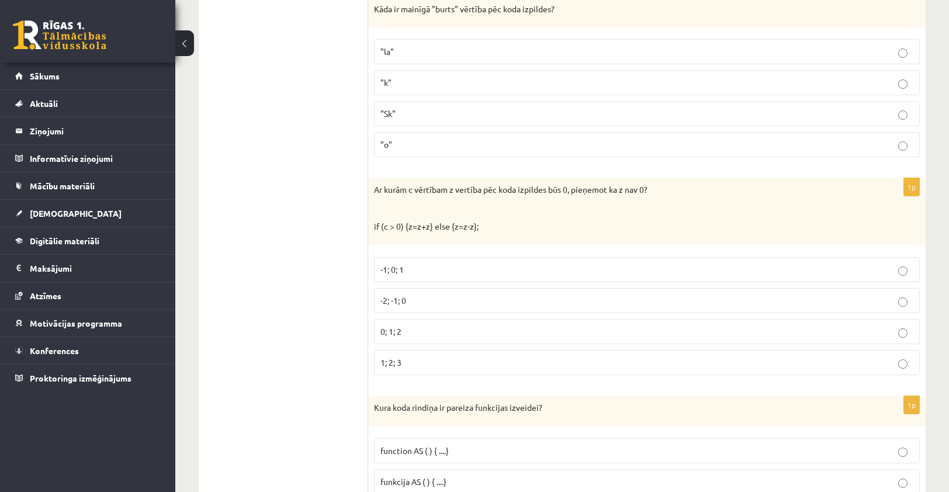
click at [442, 288] on label "-2; -1; 0" at bounding box center [647, 300] width 546 height 25
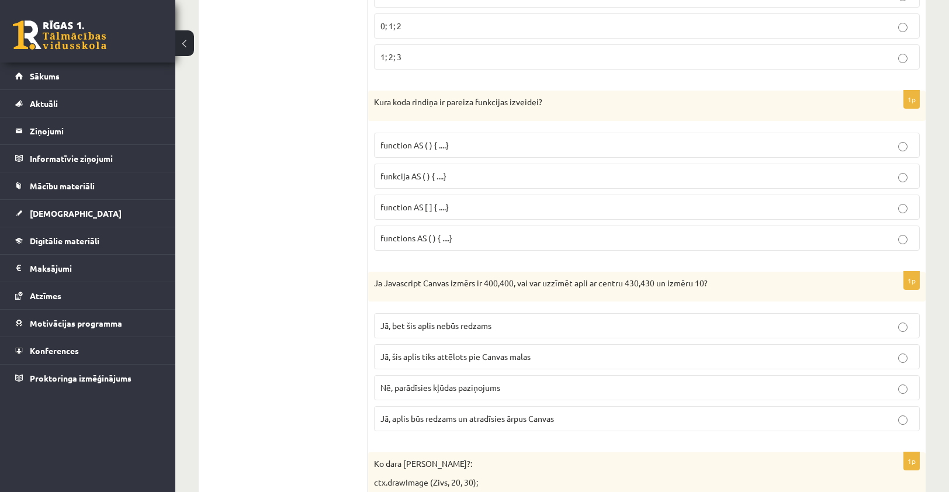
scroll to position [3089, 0]
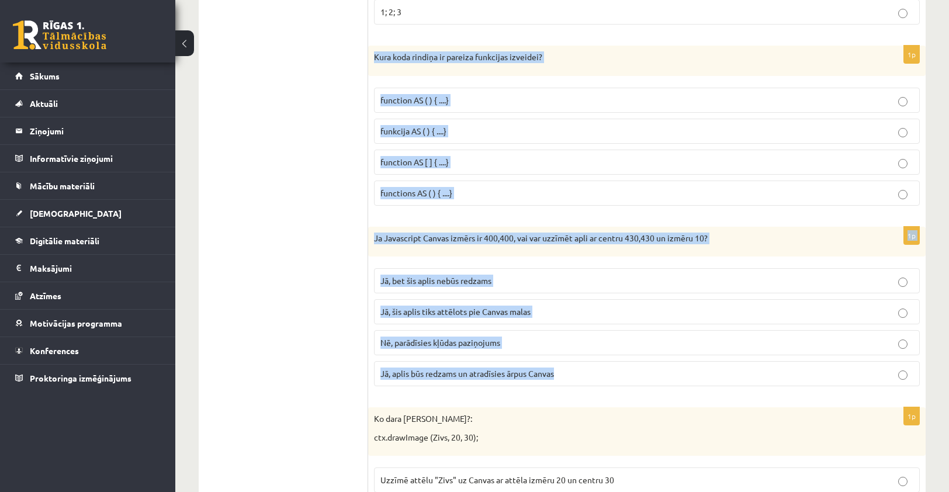
drag, startPoint x: 374, startPoint y: 44, endPoint x: 624, endPoint y: 358, distance: 401.0
click at [624, 358] on form "1p laiva="maska"; A=laiva.substr(1,3); Kāda ir A vērtība pēc koda izpildes? "as…" at bounding box center [647, 184] width 534 height 6090
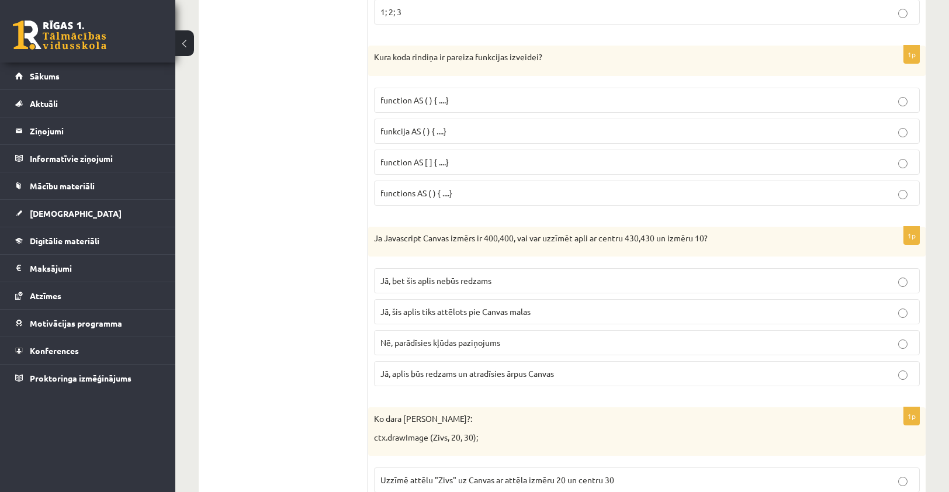
click at [322, 334] on ul "Tests Izvērtējums!" at bounding box center [289, 184] width 158 height 6090
click at [479, 125] on p "funkcija AS ( ) { ....}" at bounding box center [646, 131] width 533 height 12
click at [493, 275] on p "Jā, bet šis aplis nebūs redzams" at bounding box center [646, 281] width 533 height 12
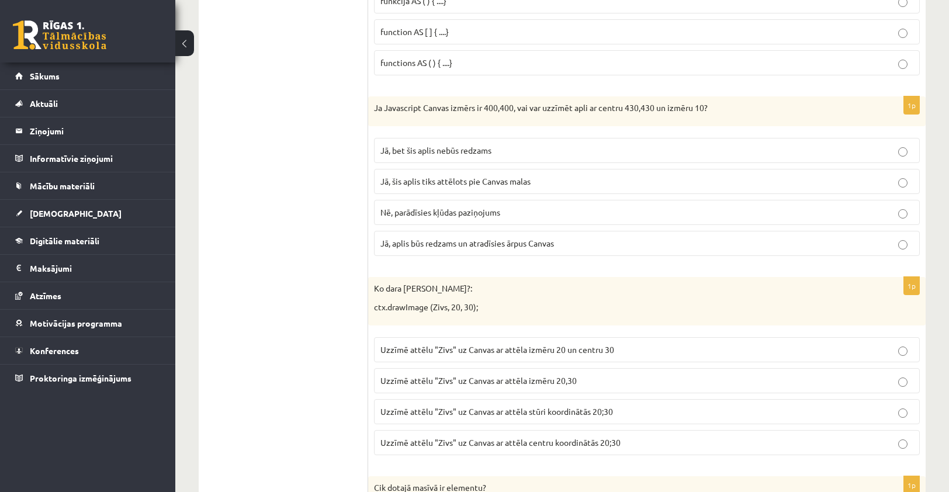
scroll to position [3264, 0]
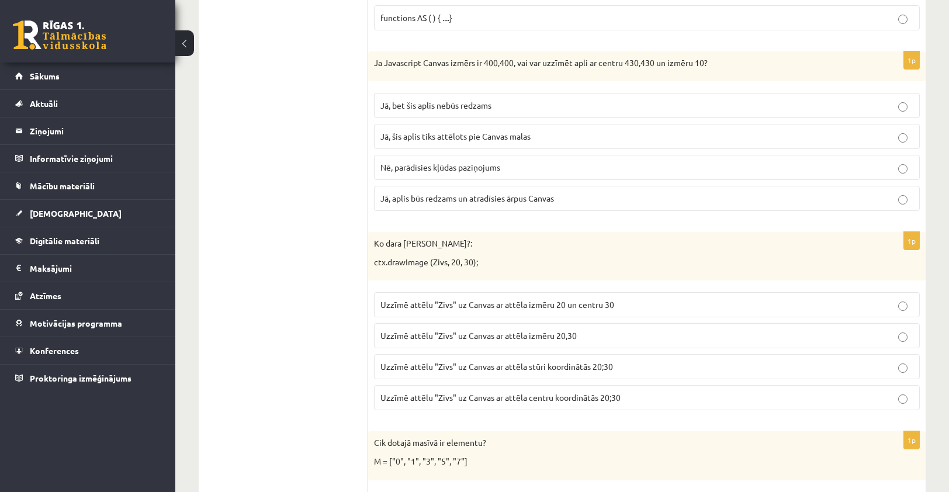
click at [515, 131] on span "Jā, šis aplis tiks attēlots pie Canvas malas" at bounding box center [455, 136] width 150 height 11
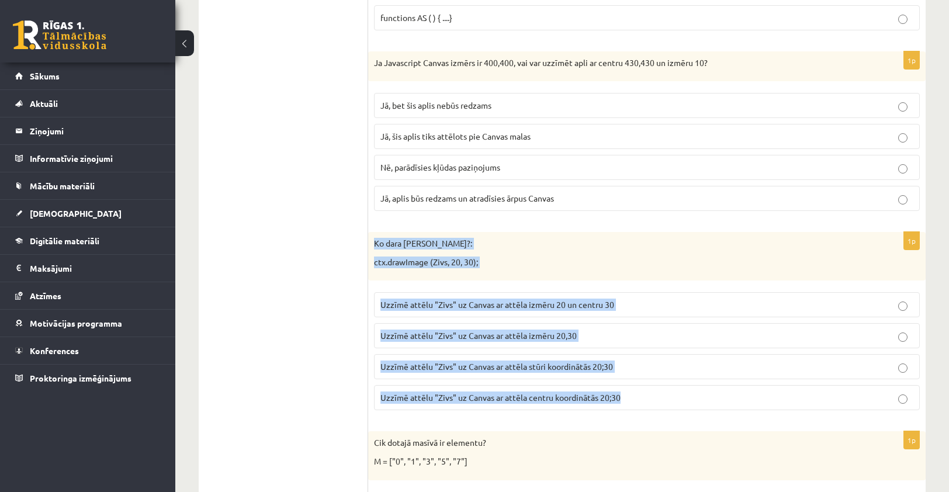
drag, startPoint x: 375, startPoint y: 231, endPoint x: 631, endPoint y: 400, distance: 307.2
click at [631, 400] on div "1p Ko dara koda rindiņa?: ctx.drawImage (Zivs, 20, 30); Uzzīmē attēlu "Zivs" uz…" at bounding box center [647, 326] width 558 height 188
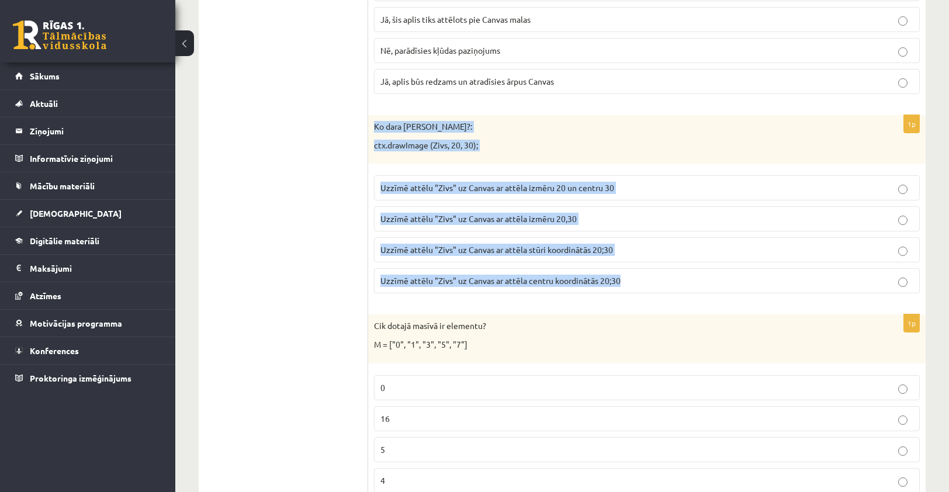
scroll to position [3439, 0]
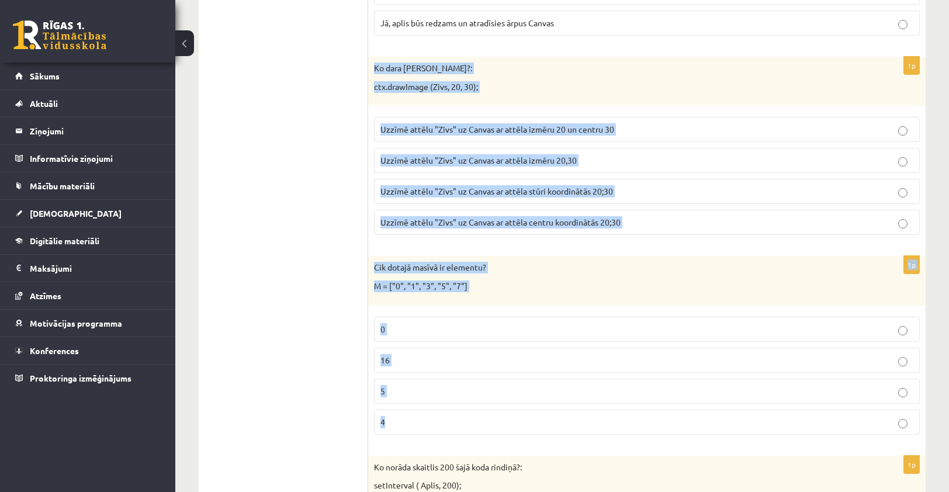
drag, startPoint x: 374, startPoint y: 56, endPoint x: 616, endPoint y: 410, distance: 429.4
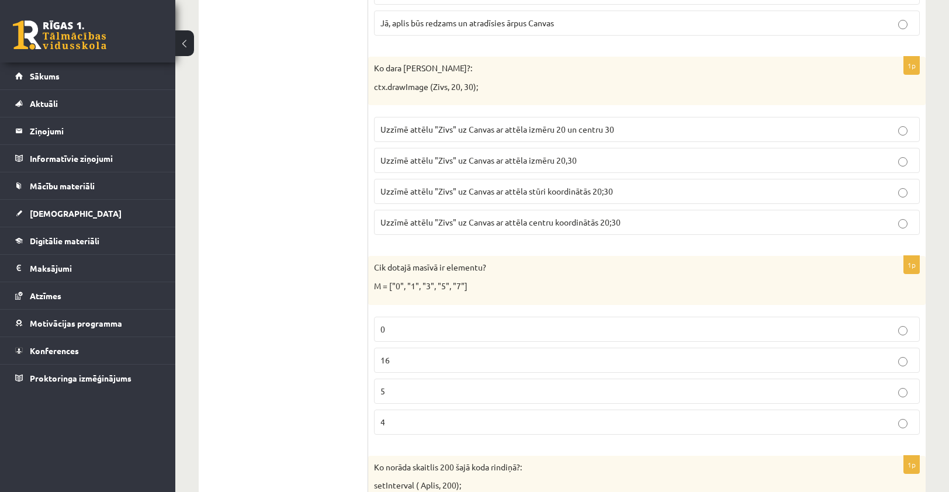
click at [491, 124] on span "Uzzīmē attēlu "Zivs" uz Canvas ar attēla izmēru 20 un centru 30" at bounding box center [497, 129] width 234 height 11
click at [511, 186] on span "Uzzīmē attēlu "Zivs" uz Canvas ar attēla stūri koordinātās 20;30" at bounding box center [496, 191] width 233 height 11
click at [442, 416] on p "4" at bounding box center [646, 422] width 533 height 12
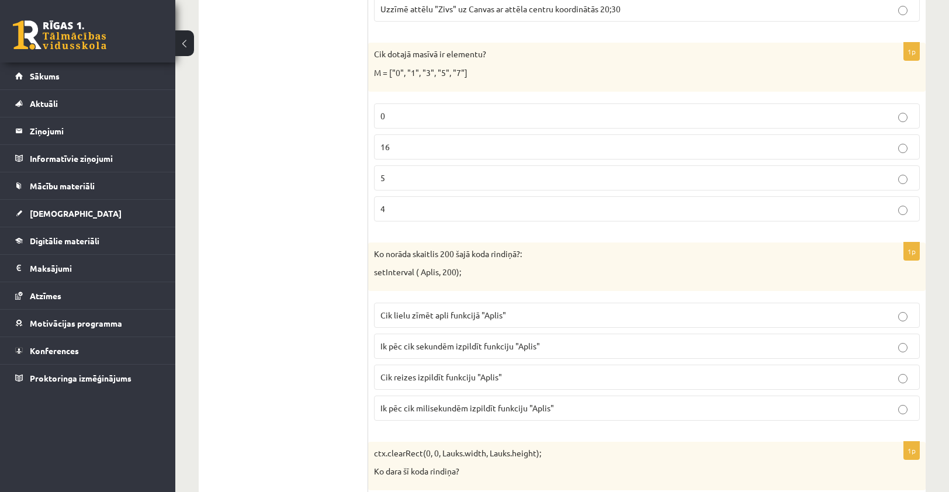
scroll to position [3673, 0]
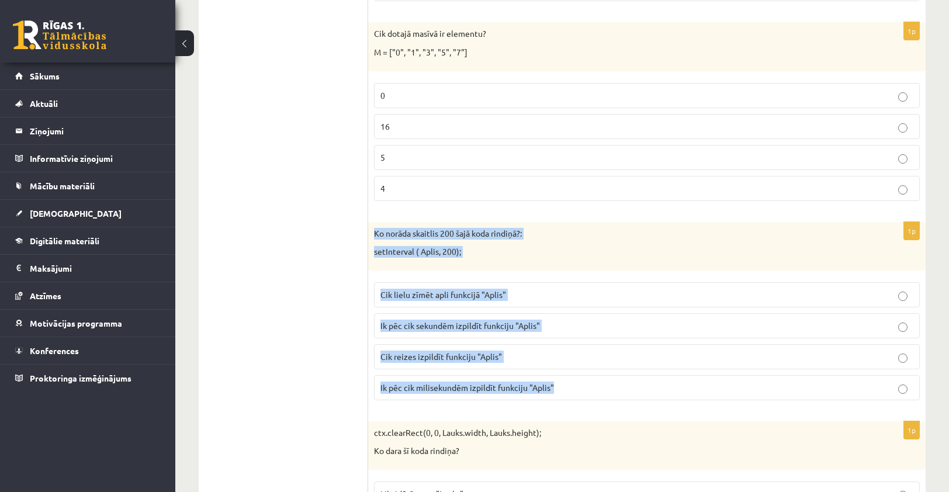
drag, startPoint x: 374, startPoint y: 216, endPoint x: 645, endPoint y: 369, distance: 311.4
click at [645, 369] on div "1p Ko norāda skaitlis 200 šajā koda rindiņā?: setInterval ( Aplis, 200); Cik li…" at bounding box center [647, 316] width 558 height 188
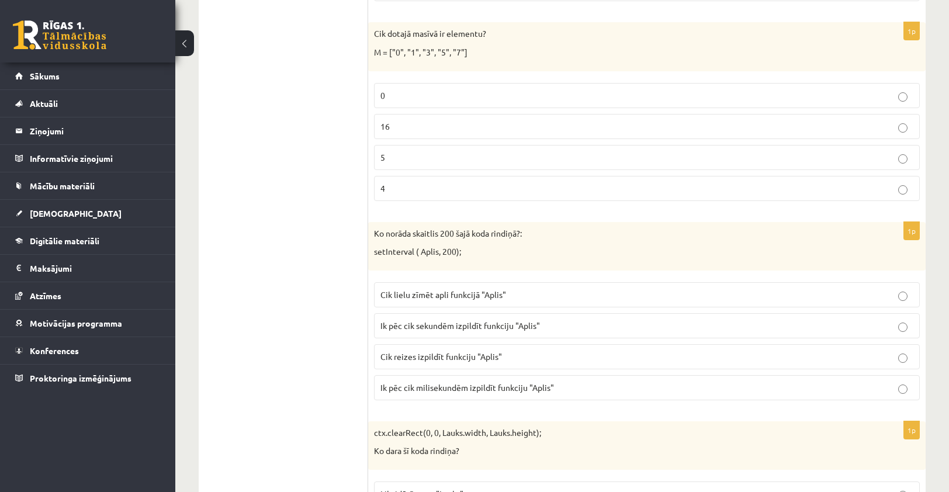
click at [466, 151] on p "5" at bounding box center [646, 157] width 533 height 12
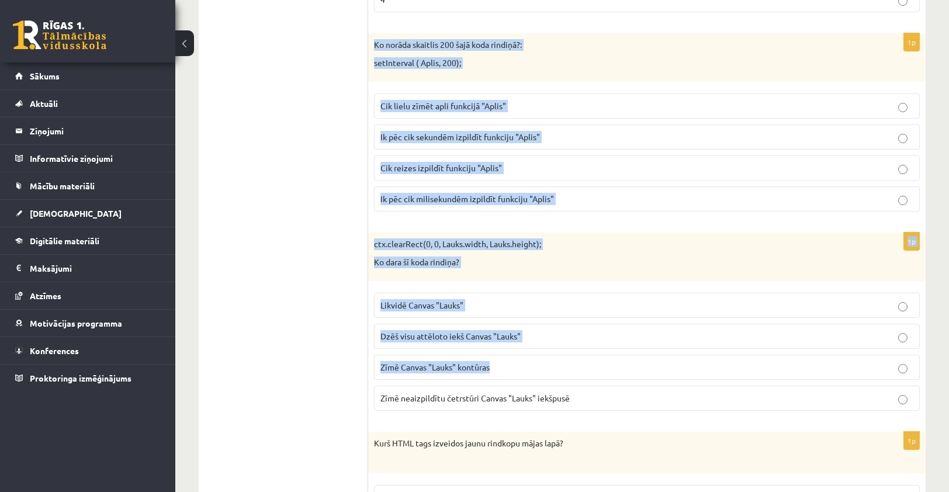
scroll to position [3907, 0]
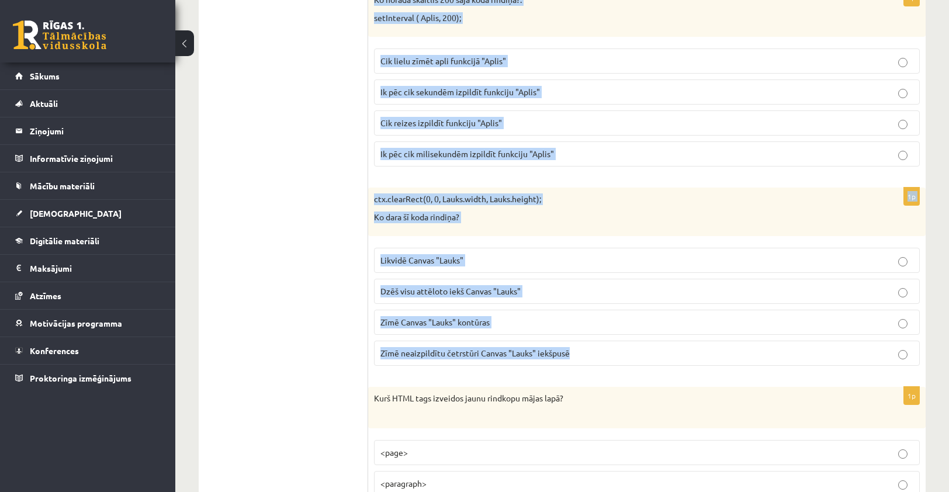
drag, startPoint x: 374, startPoint y: 99, endPoint x: 574, endPoint y: 346, distance: 317.5
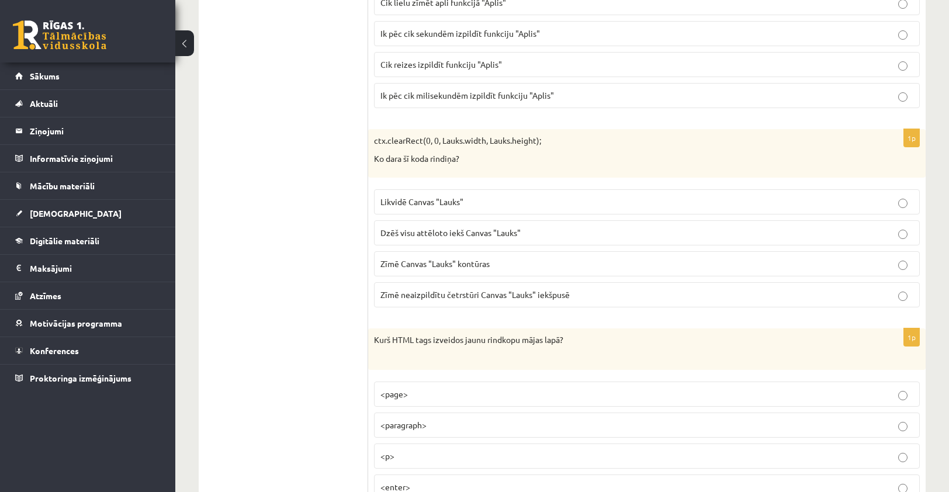
click at [508, 58] on p "Cik reizes izpildīt funkciju "Aplis"" at bounding box center [646, 64] width 533 height 12
click at [534, 90] on span "Ik pēc cik milisekundēm izpildīt funkciju "Aplis"" at bounding box center [467, 95] width 174 height 11
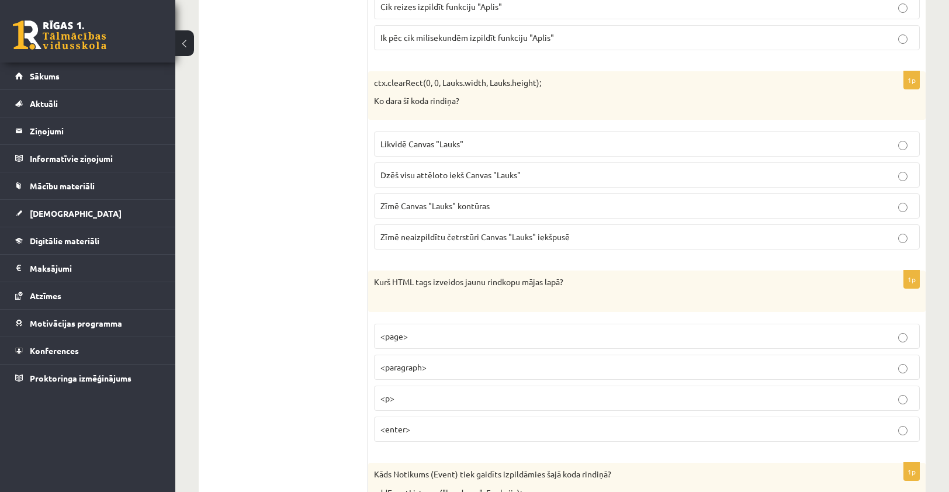
scroll to position [4024, 0]
click at [425, 168] on p "Dzēš visu attēloto iekš Canvas "Lauks"" at bounding box center [646, 174] width 533 height 12
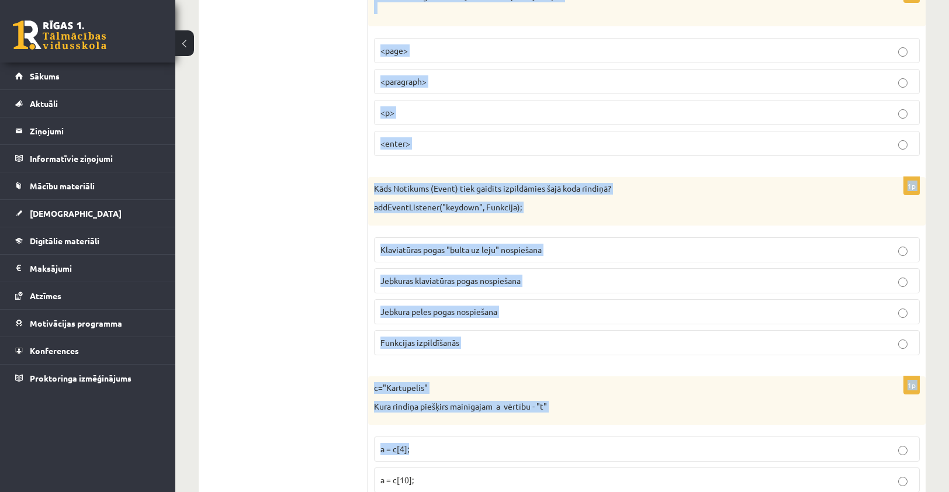
scroll to position [4316, 0]
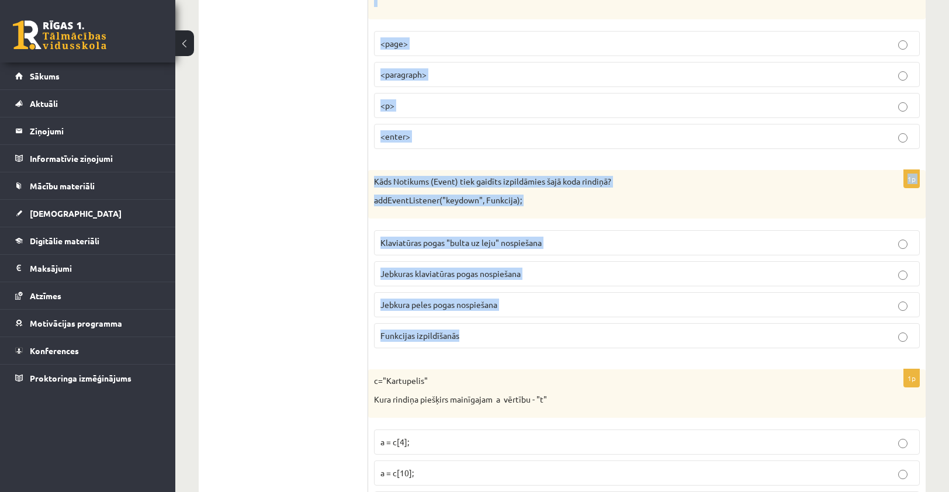
drag, startPoint x: 372, startPoint y: 146, endPoint x: 663, endPoint y: 335, distance: 347.7
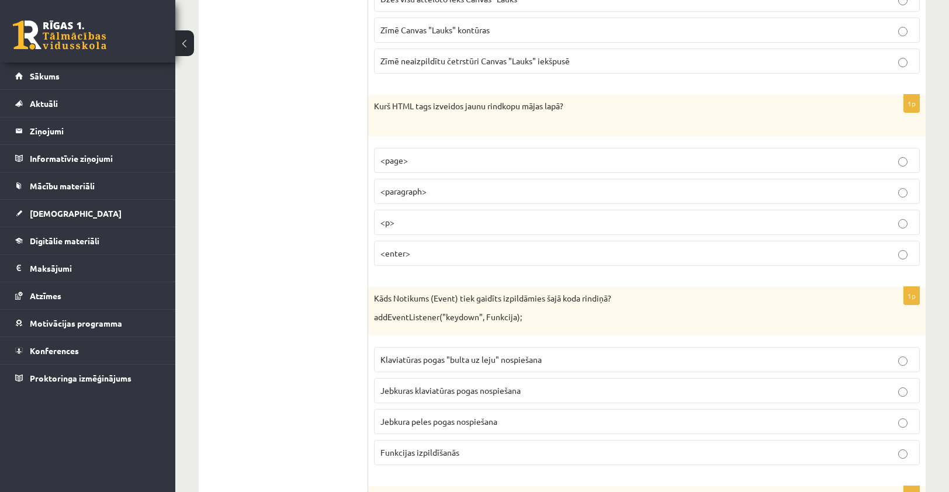
click at [435, 216] on p "<p>" at bounding box center [646, 222] width 533 height 12
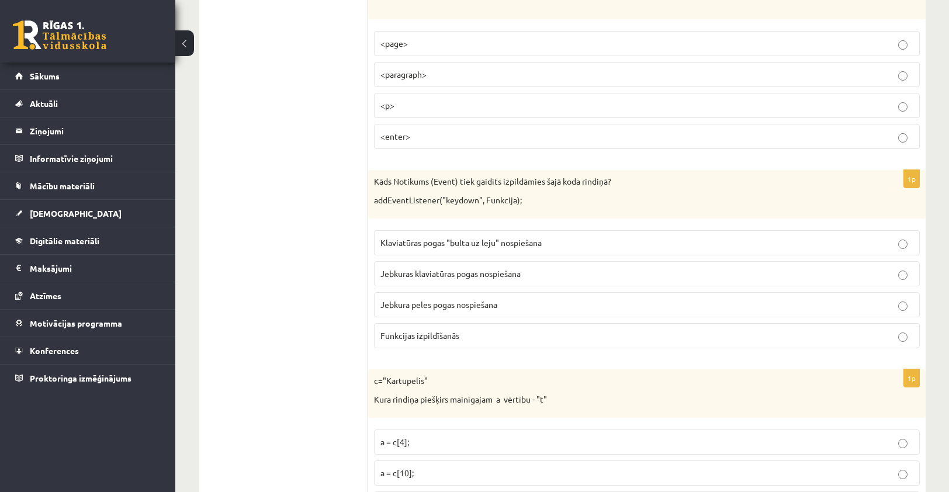
click at [546, 265] on label "Jebkuras klaviatūras pogas nospiešana" at bounding box center [647, 273] width 546 height 25
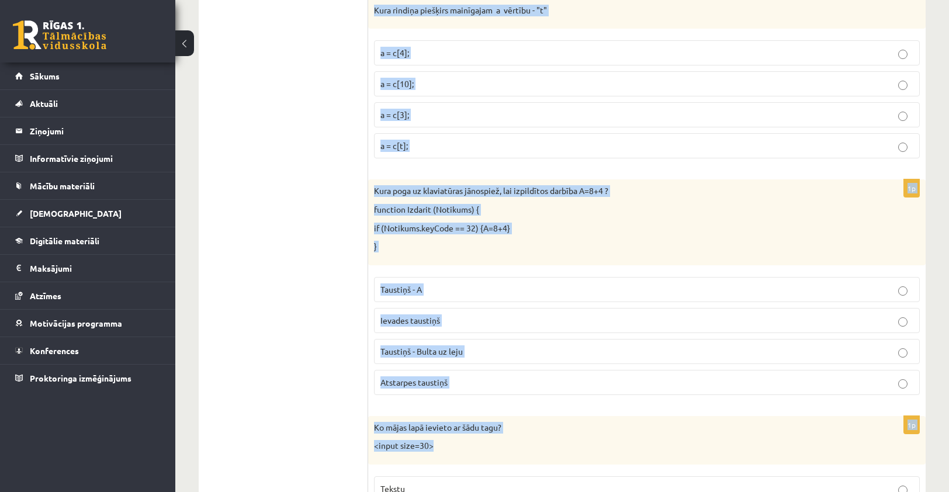
scroll to position [4725, 0]
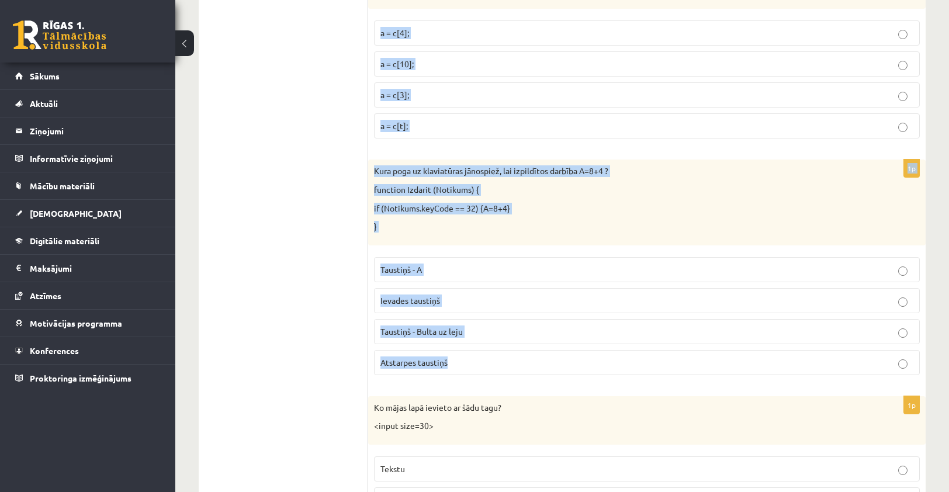
drag, startPoint x: 375, startPoint y: 127, endPoint x: 511, endPoint y: 356, distance: 266.2
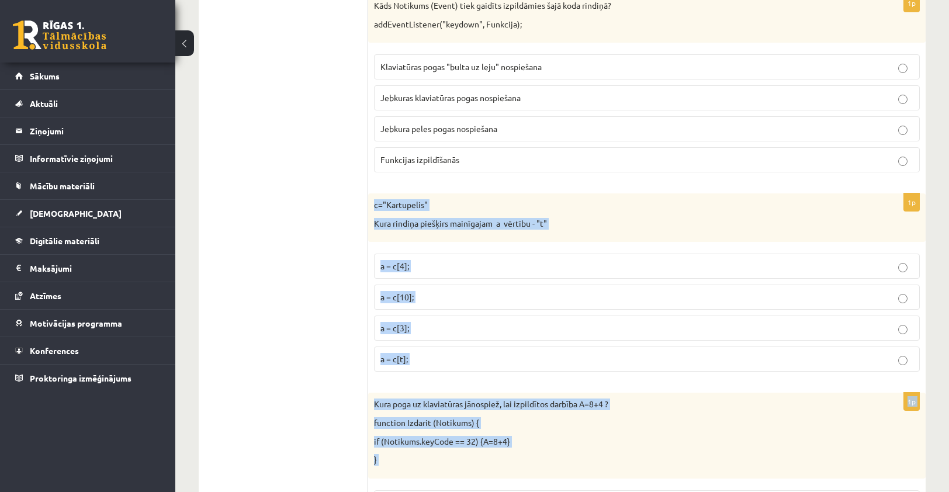
scroll to position [4491, 0]
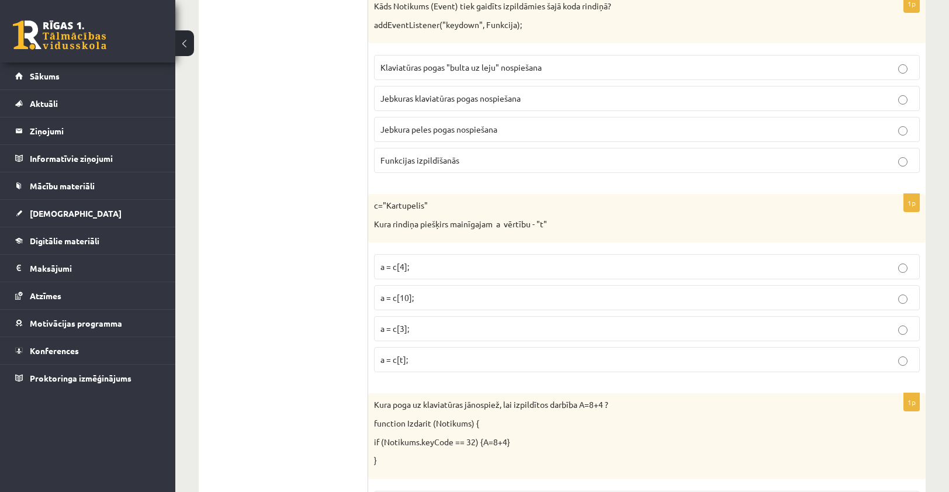
click at [459, 323] on p "a = c[3];" at bounding box center [646, 329] width 533 height 12
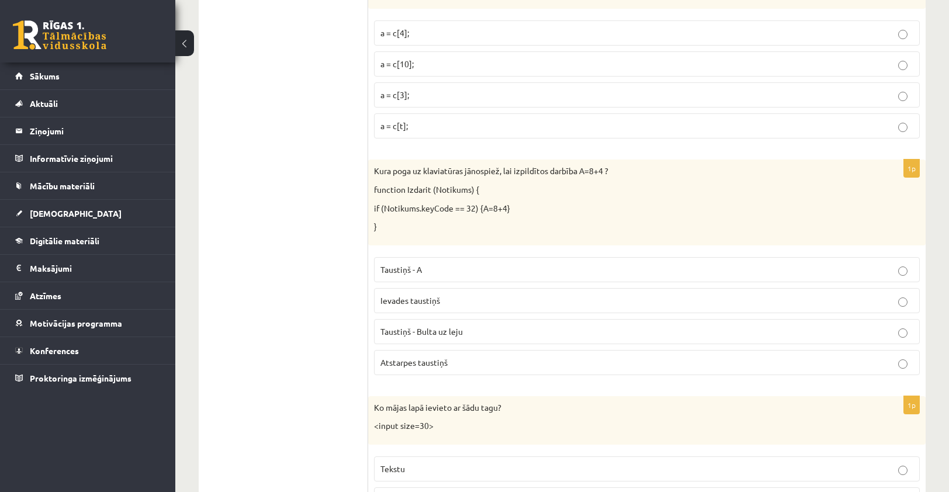
scroll to position [4842, 0]
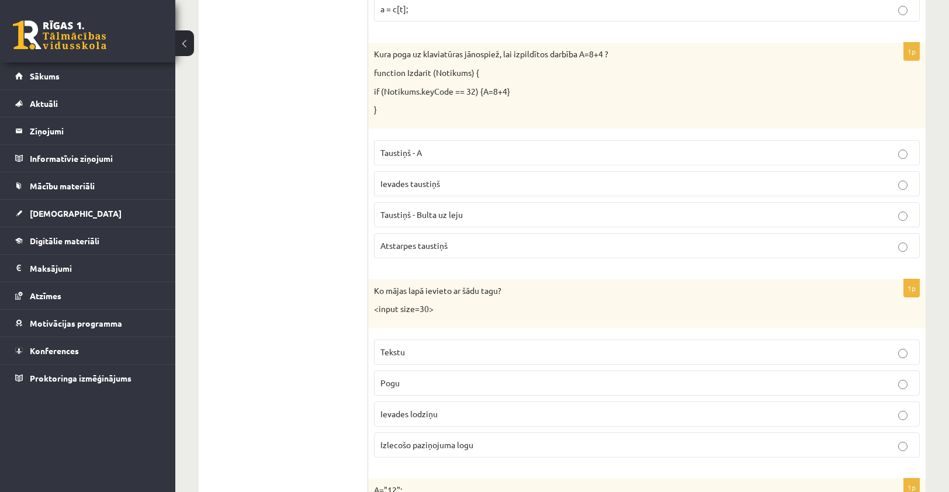
click at [586, 408] on p "Ievades lodziņu" at bounding box center [646, 414] width 533 height 12
click at [535, 178] on p "Ievades taustiņš" at bounding box center [646, 184] width 533 height 12
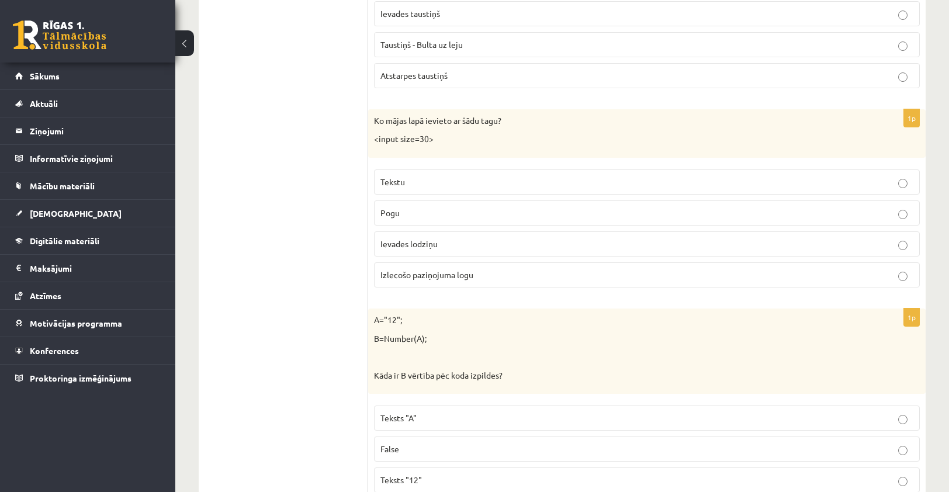
scroll to position [5017, 0]
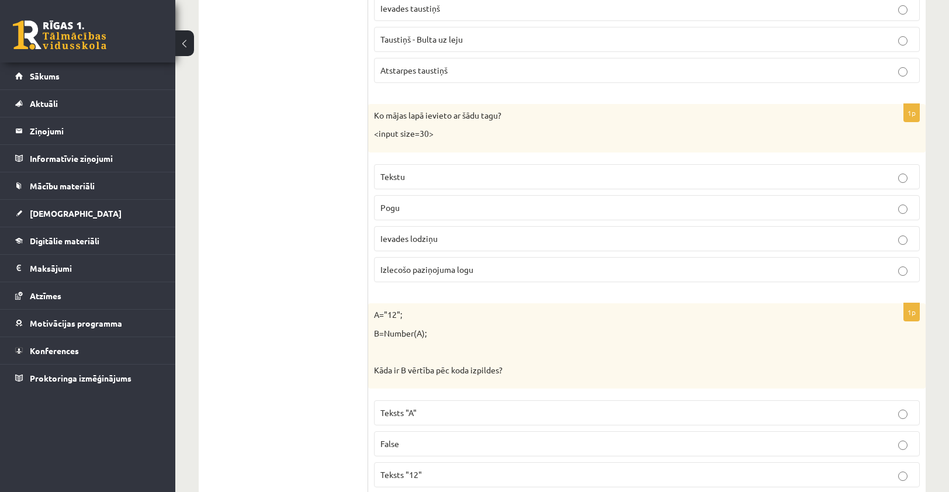
click at [523, 64] on p "Atstarpes taustiņš" at bounding box center [646, 70] width 533 height 12
click at [739, 233] on p "Ievades lodziņu" at bounding box center [646, 239] width 533 height 12
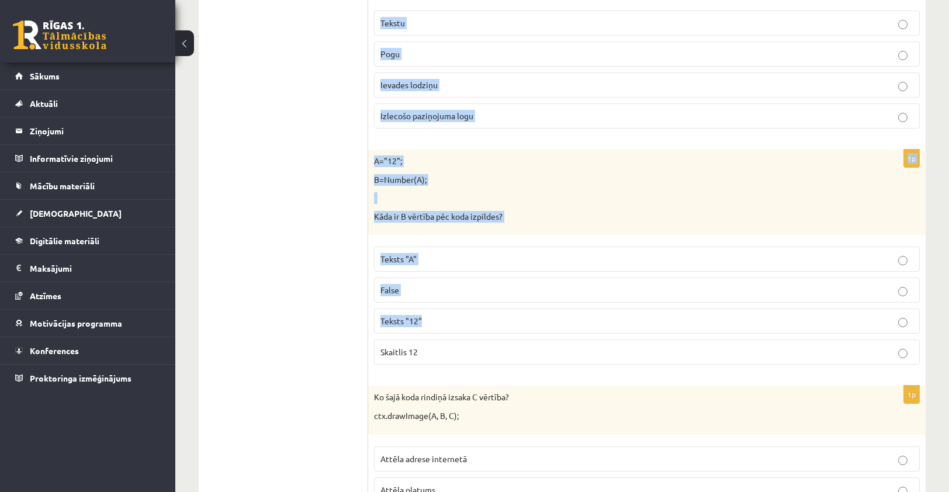
scroll to position [5193, 0]
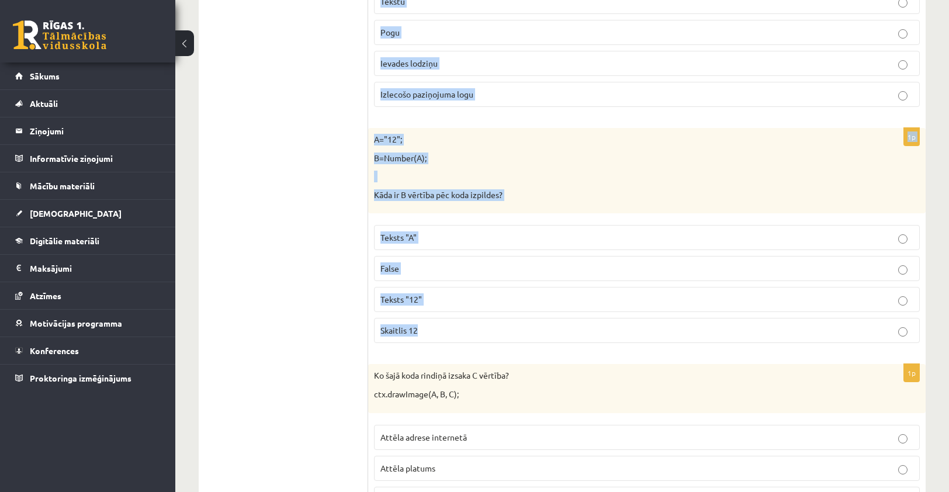
drag, startPoint x: 373, startPoint y: 95, endPoint x: 706, endPoint y: 306, distance: 394.6
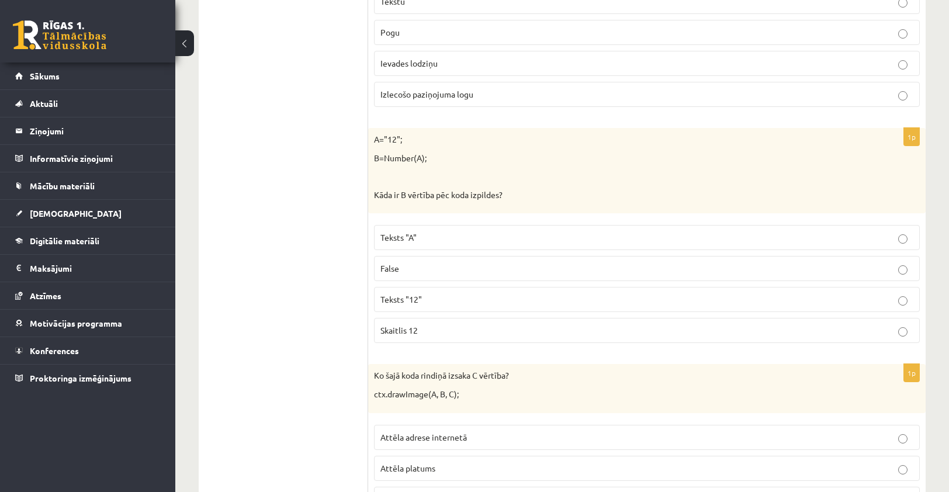
click at [420, 58] on span "Ievades lodziņu" at bounding box center [408, 63] width 57 height 11
click at [502, 56] on fieldset "Tekstu Pogu Ievades lodziņu Izlecošo paziņojuma logu" at bounding box center [647, 46] width 546 height 127
click at [513, 51] on label "Ievades lodziņu" at bounding box center [647, 63] width 546 height 25
click at [444, 293] on p "Teksts "12"" at bounding box center [646, 299] width 533 height 12
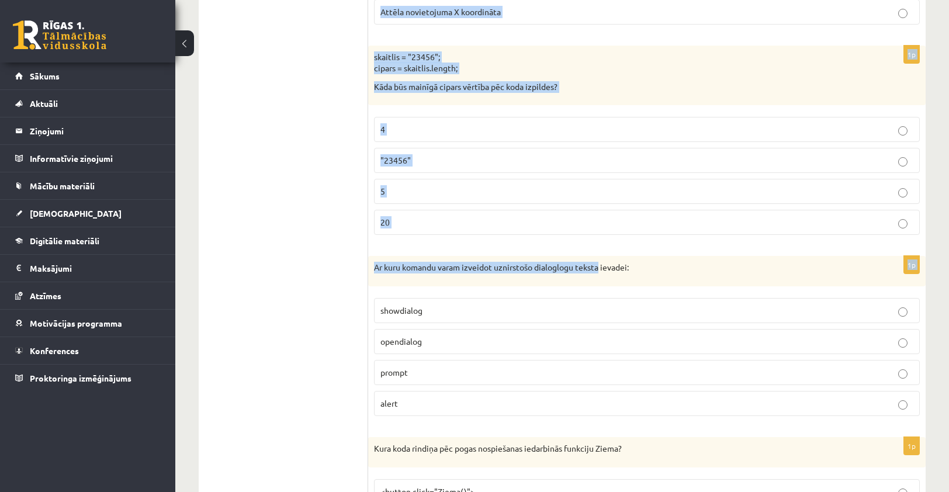
scroll to position [5657, 0]
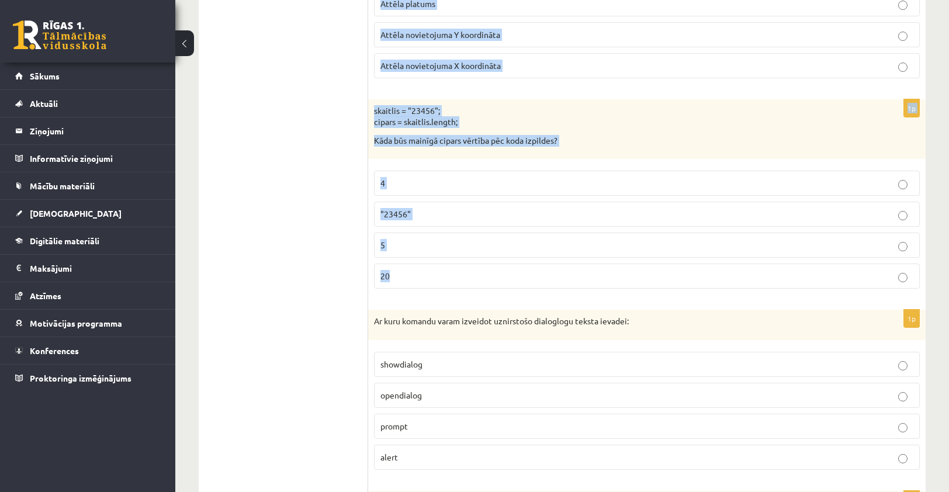
drag, startPoint x: 375, startPoint y: 121, endPoint x: 601, endPoint y: 258, distance: 264.3
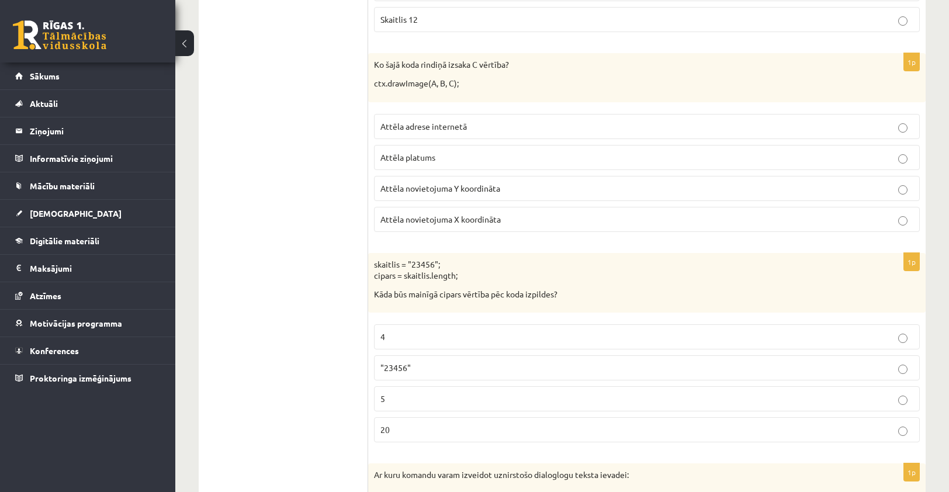
scroll to position [5482, 0]
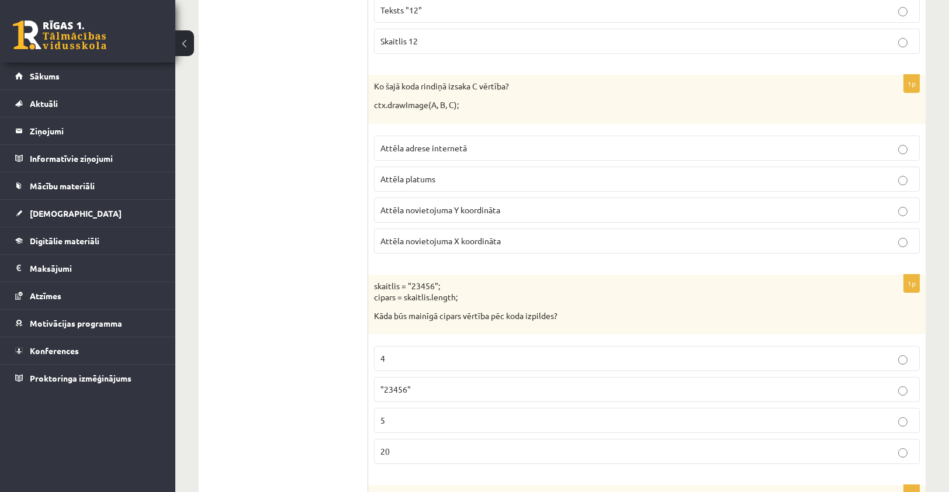
click at [527, 204] on p "Attēla novietojuma Y koordināta" at bounding box center [646, 210] width 533 height 12
click at [537, 235] on p "Attēla novietojuma X koordināta" at bounding box center [646, 241] width 533 height 12
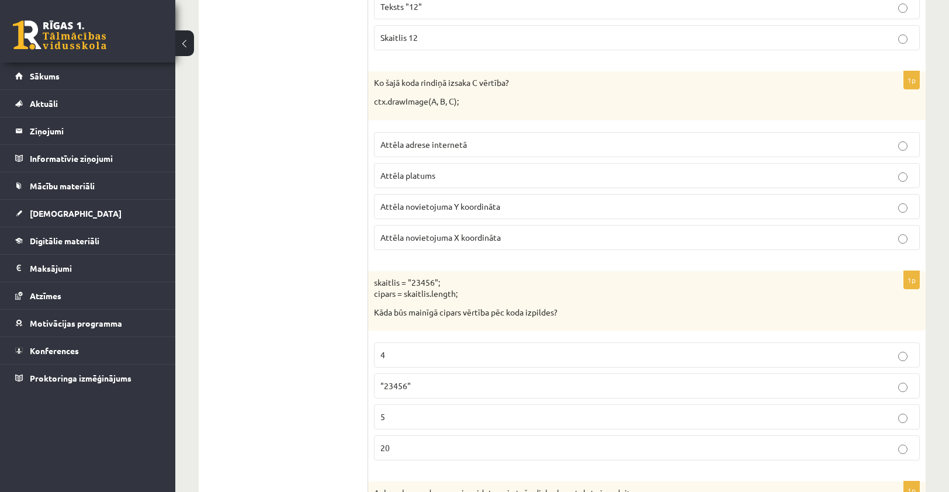
scroll to position [5599, 0]
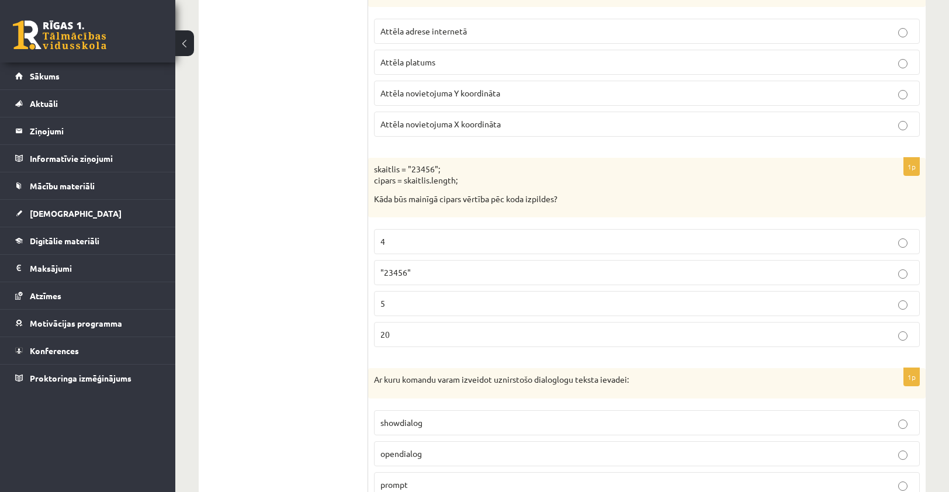
click at [437, 297] on p "5" at bounding box center [646, 303] width 533 height 12
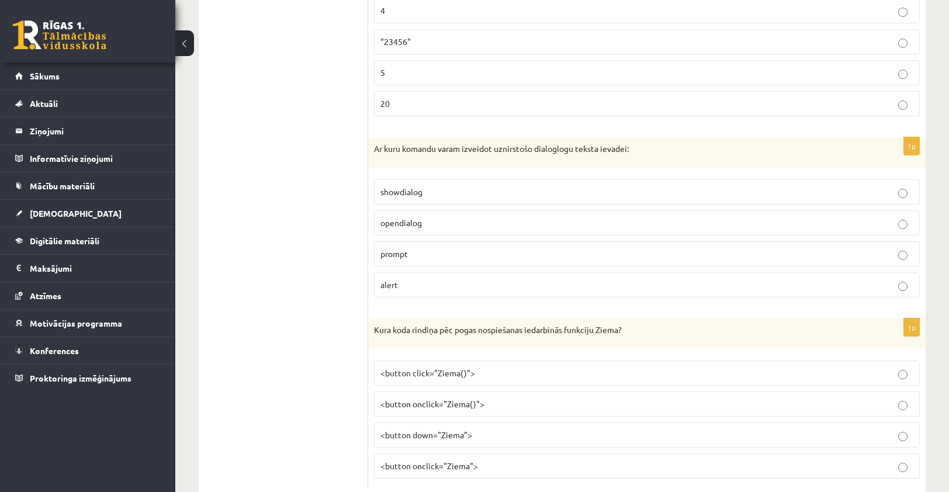
scroll to position [5833, 0]
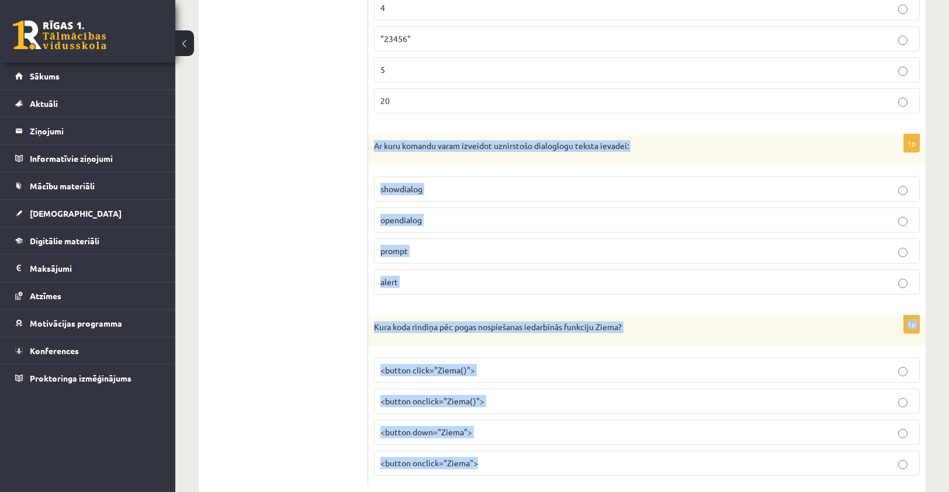
drag, startPoint x: 374, startPoint y: 119, endPoint x: 592, endPoint y: 462, distance: 406.5
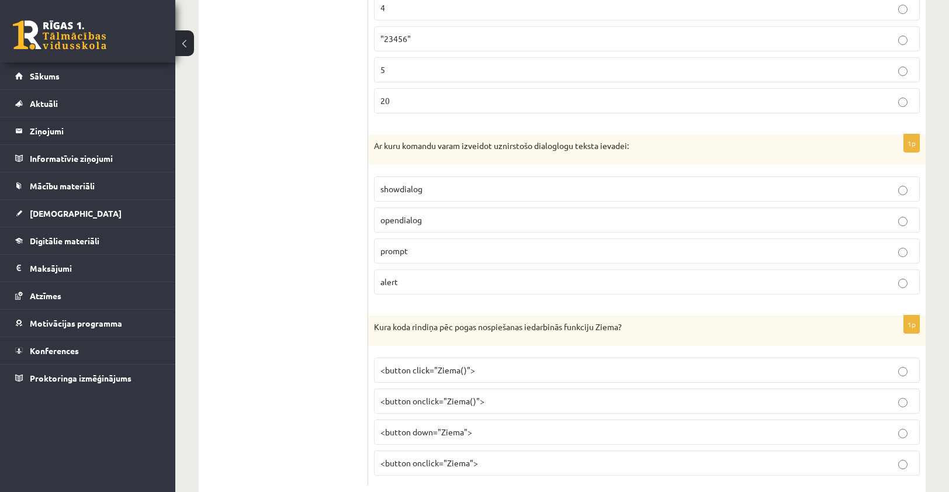
click at [425, 176] on label "showdialog" at bounding box center [647, 188] width 546 height 25
click at [480, 389] on label "<button onclick="Ziema()">" at bounding box center [647, 401] width 546 height 25
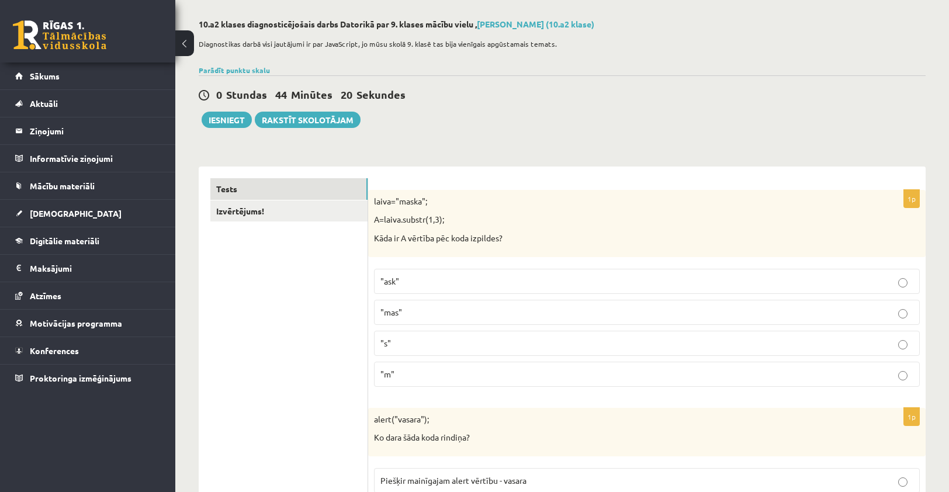
scroll to position [47, 0]
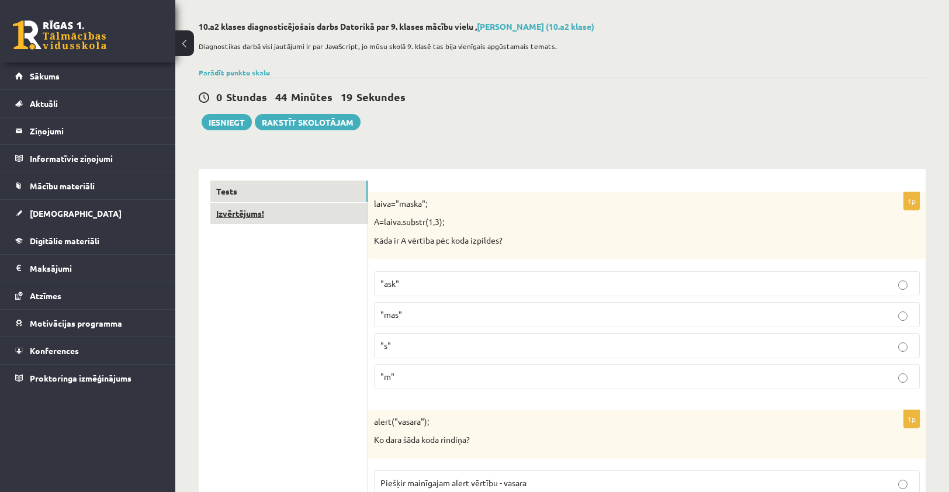
click at [271, 212] on link "Izvērtējums!" at bounding box center [288, 214] width 157 height 22
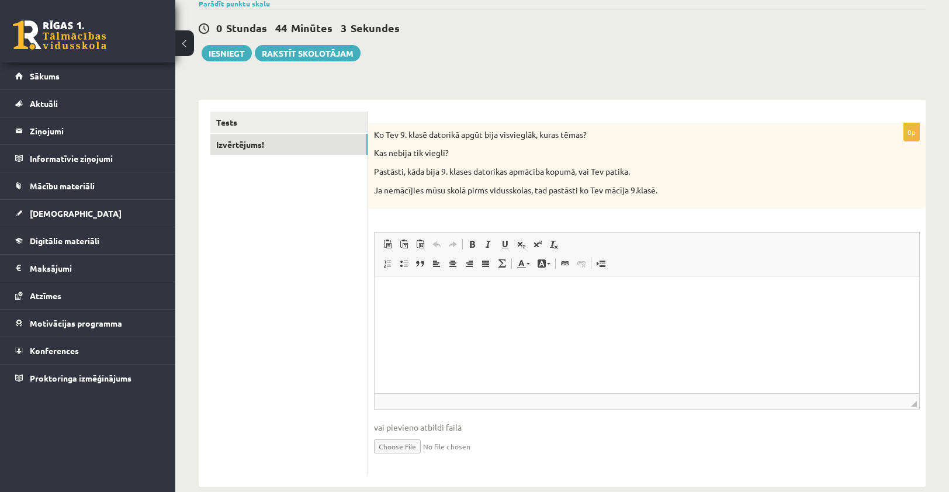
scroll to position [133, 0]
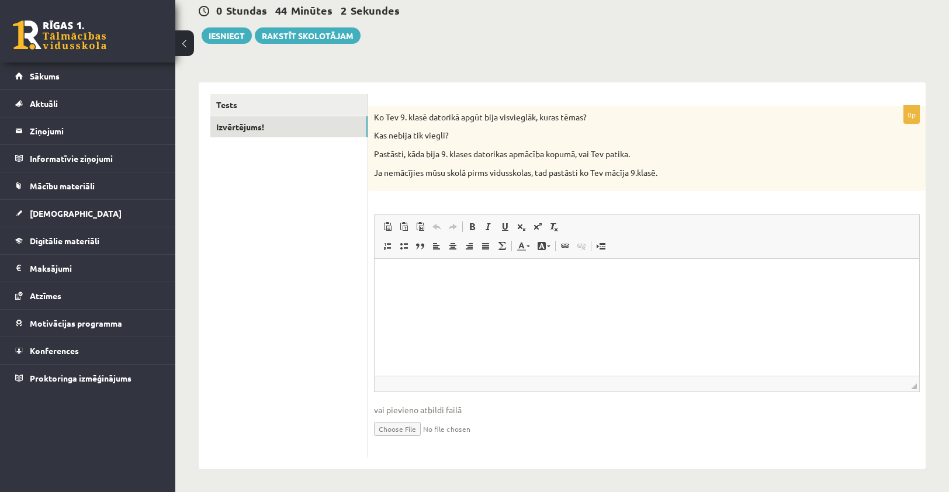
click at [468, 295] on html at bounding box center [647, 277] width 545 height 36
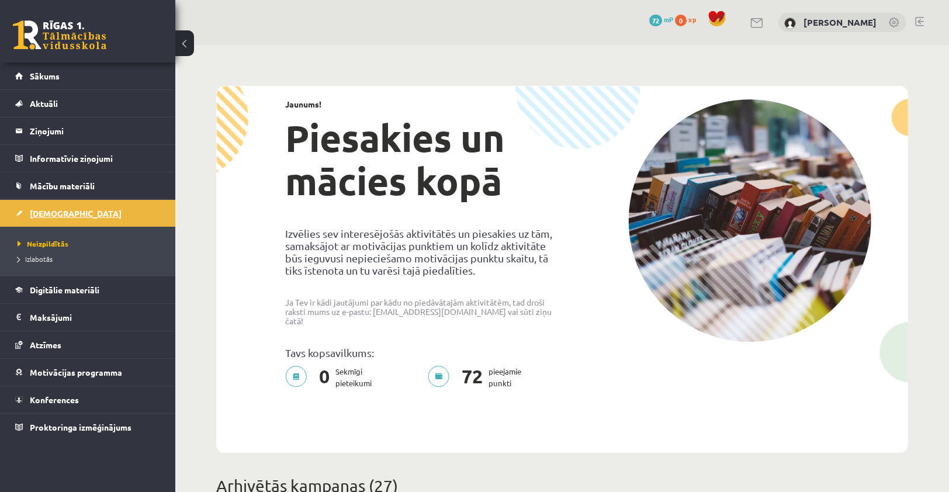
click at [34, 209] on span "[DEMOGRAPHIC_DATA]" at bounding box center [76, 213] width 92 height 11
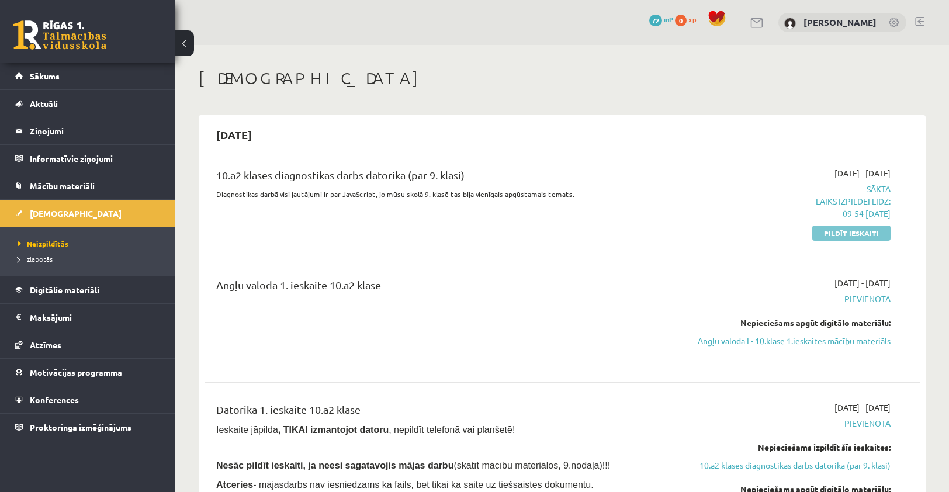
click at [840, 232] on link "Pildīt ieskaiti" at bounding box center [851, 233] width 78 height 15
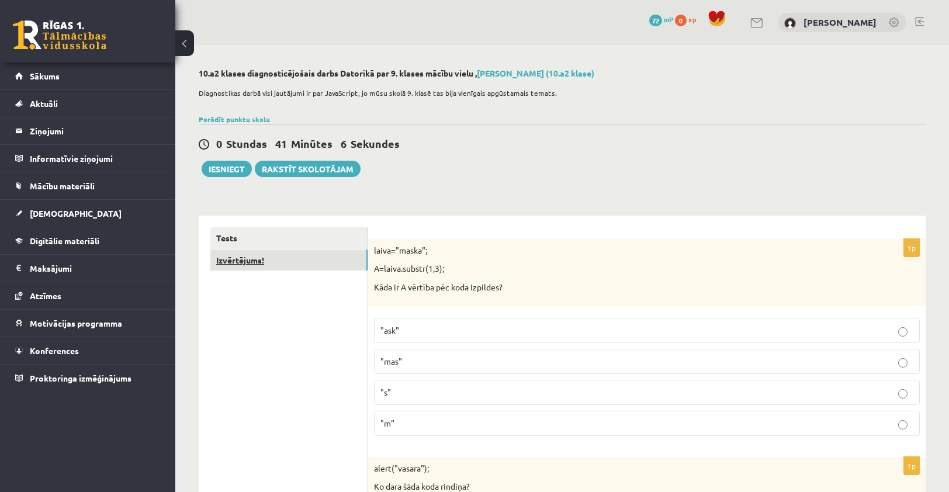
click at [323, 271] on link "Izvērtējums!" at bounding box center [288, 261] width 157 height 22
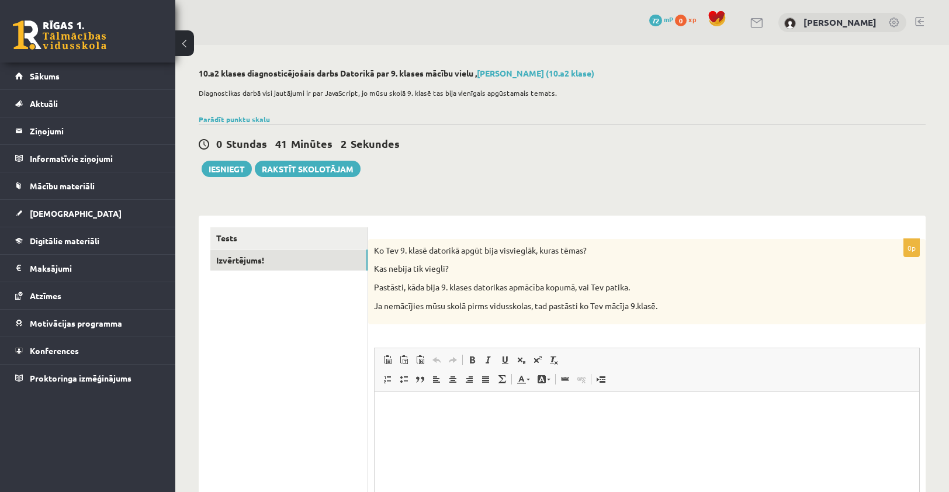
drag, startPoint x: 386, startPoint y: 367, endPoint x: 285, endPoint y: 388, distance: 103.8
click at [285, 388] on ul "Tests Izvērtējums!" at bounding box center [289, 409] width 158 height 364
click at [410, 419] on html at bounding box center [647, 410] width 545 height 36
drag, startPoint x: 410, startPoint y: 419, endPoint x: 382, endPoint y: 404, distance: 32.4
click at [382, 404] on html at bounding box center [647, 410] width 545 height 36
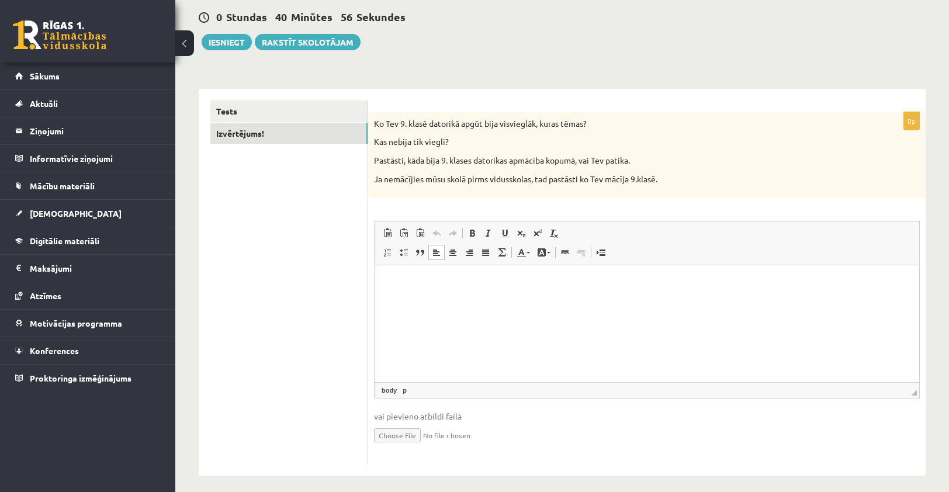
scroll to position [133, 0]
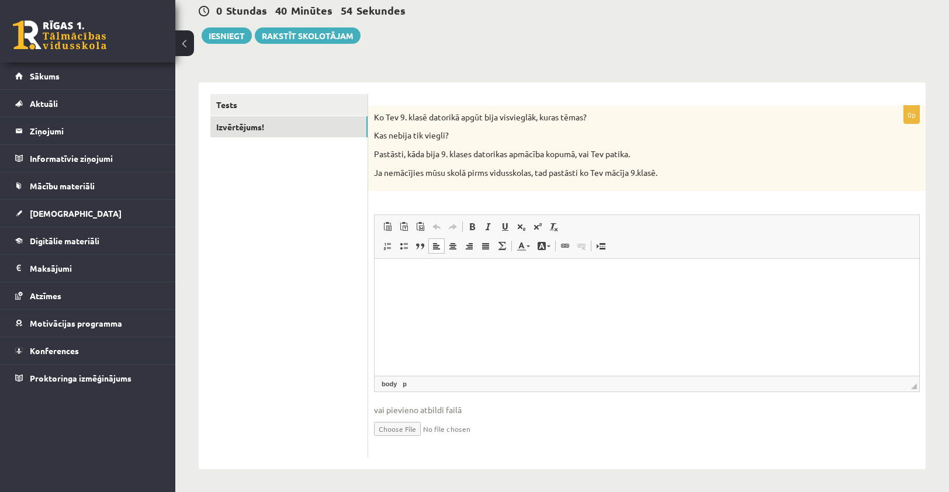
click at [390, 295] on html at bounding box center [647, 277] width 545 height 36
drag, startPoint x: 451, startPoint y: 314, endPoint x: 403, endPoint y: 302, distance: 50.2
click at [403, 295] on html at bounding box center [647, 277] width 545 height 36
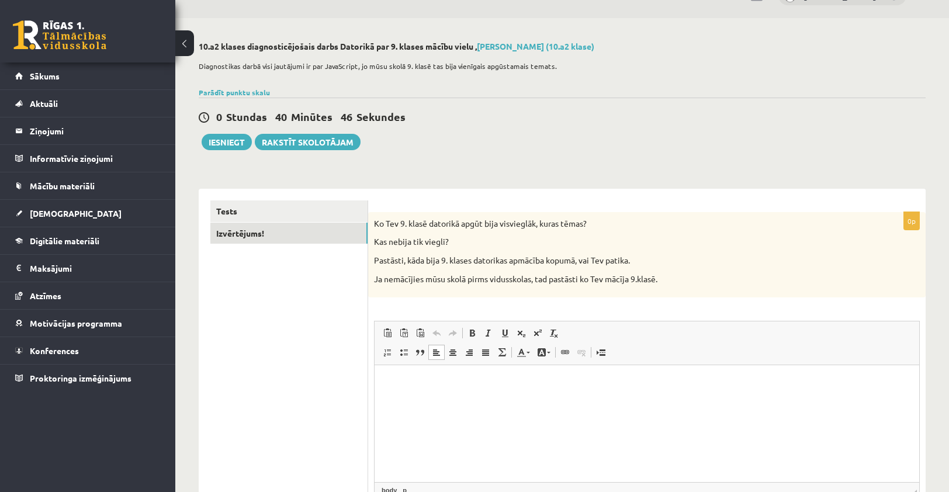
scroll to position [16, 0]
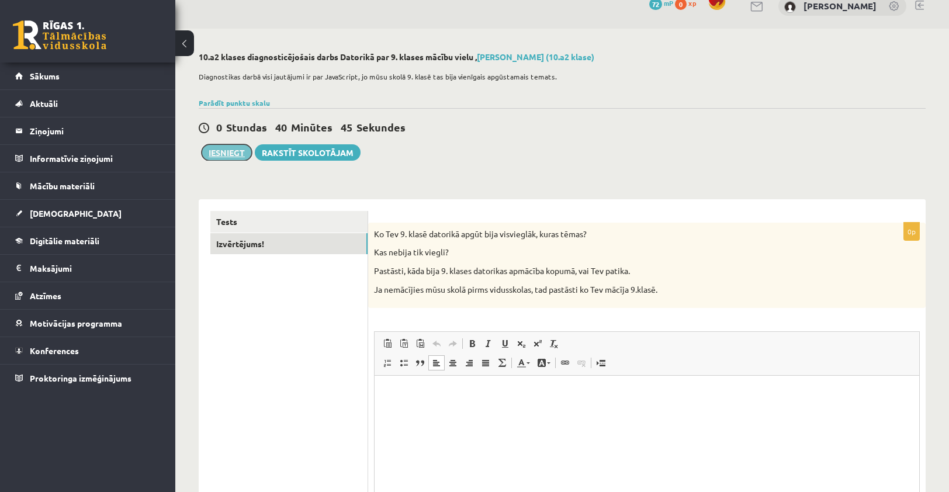
click at [230, 159] on button "Iesniegt" at bounding box center [227, 152] width 50 height 16
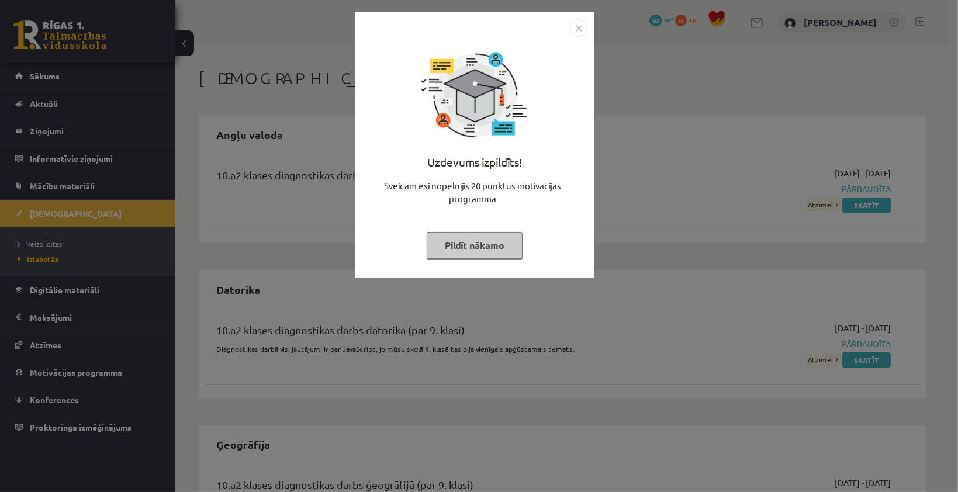
click at [463, 248] on button "Pildīt nākamo" at bounding box center [475, 245] width 96 height 27
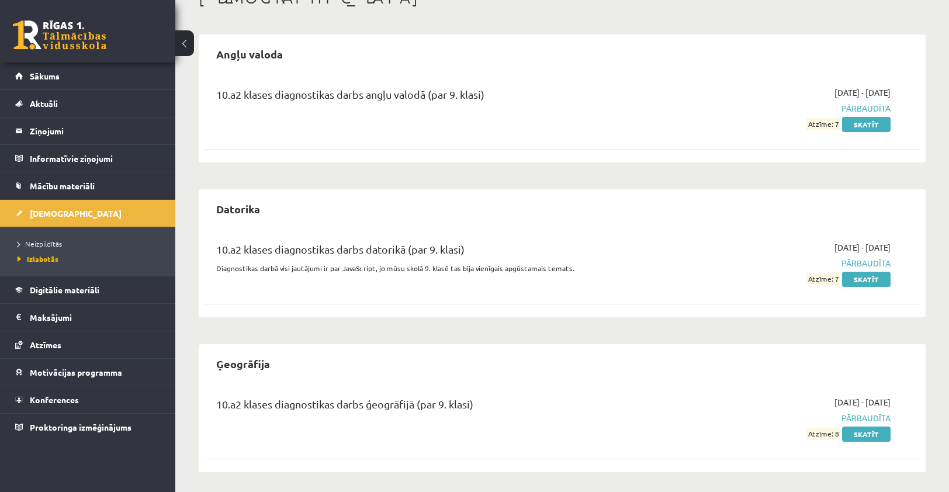
scroll to position [83, 0]
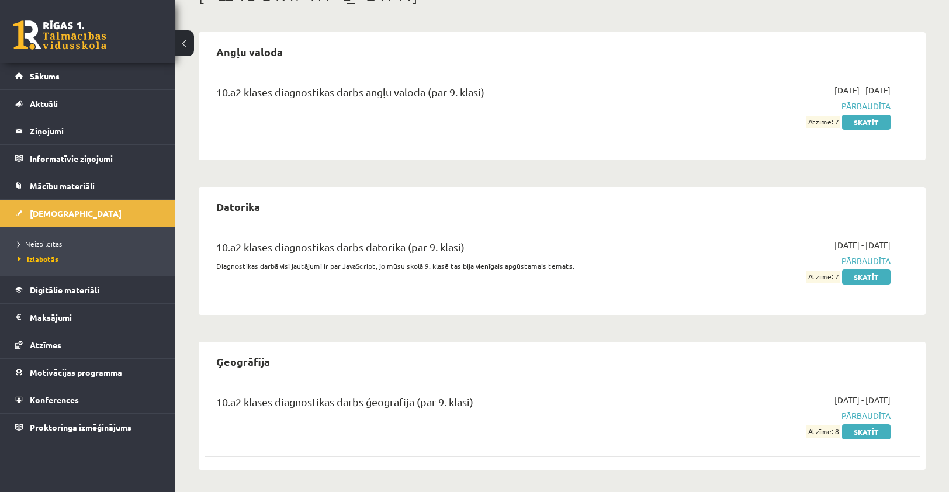
click at [378, 179] on div "Angļu valoda 10.a2 klases diagnostikas darbs angļu valodā (par 9. klasi) 2025-0…" at bounding box center [562, 251] width 727 height 438
click at [63, 82] on link "Sākums" at bounding box center [88, 76] width 146 height 27
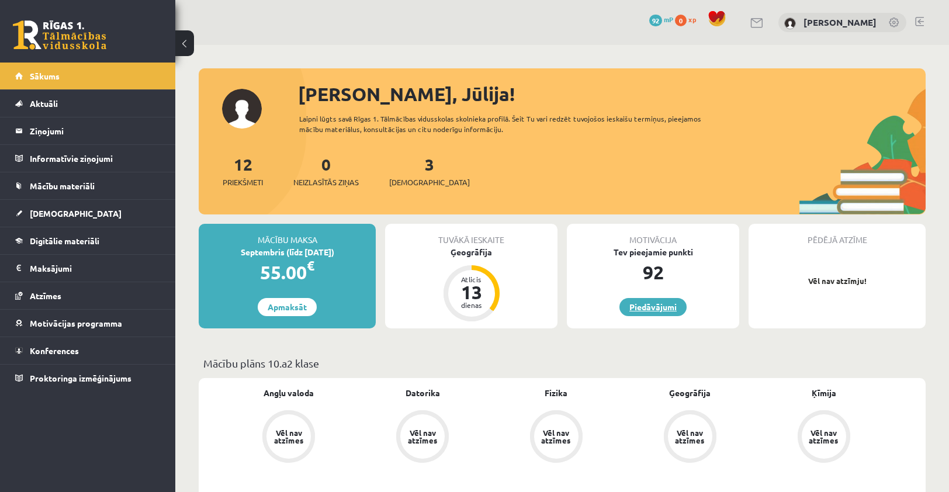
click at [656, 311] on link "Piedāvājumi" at bounding box center [652, 307] width 67 height 18
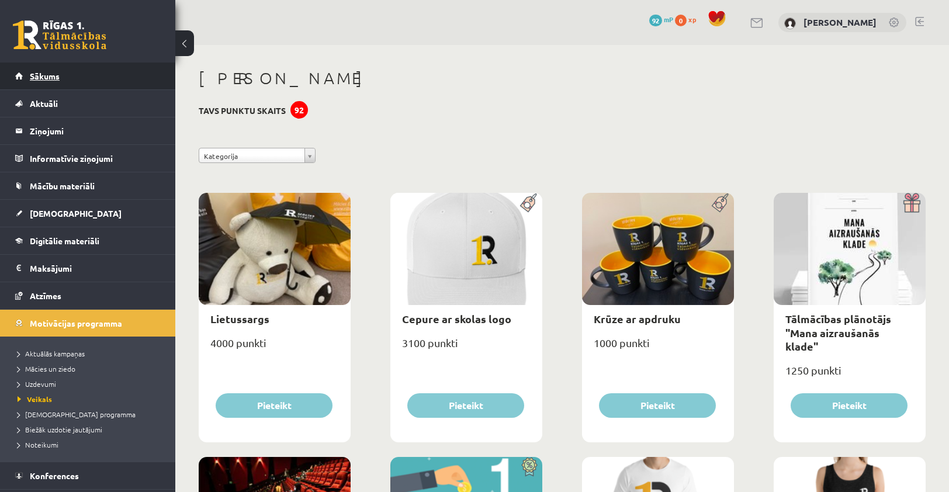
click at [69, 79] on link "Sākums" at bounding box center [88, 76] width 146 height 27
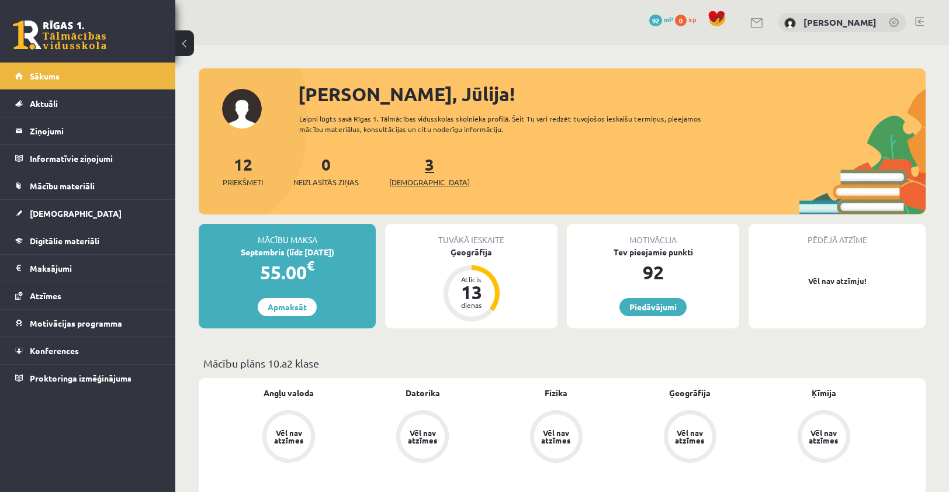
click at [412, 165] on link "3 Ieskaites" at bounding box center [429, 171] width 81 height 34
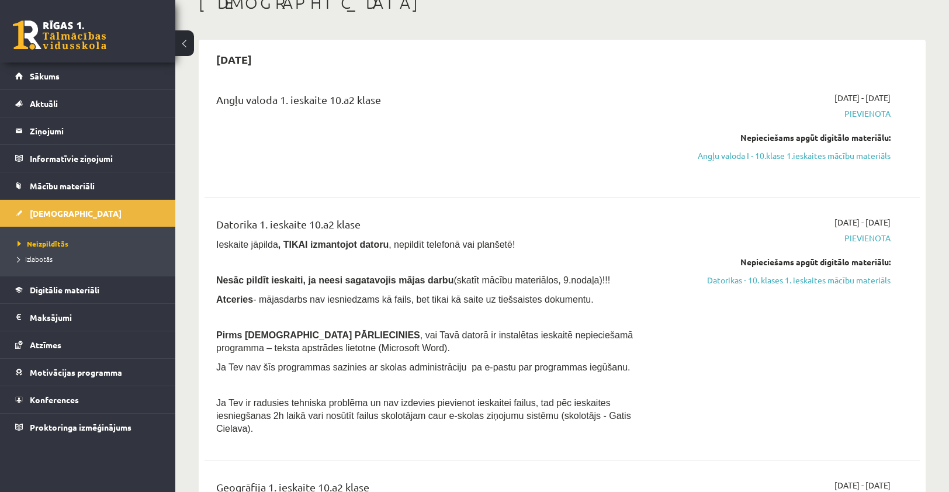
scroll to position [58, 0]
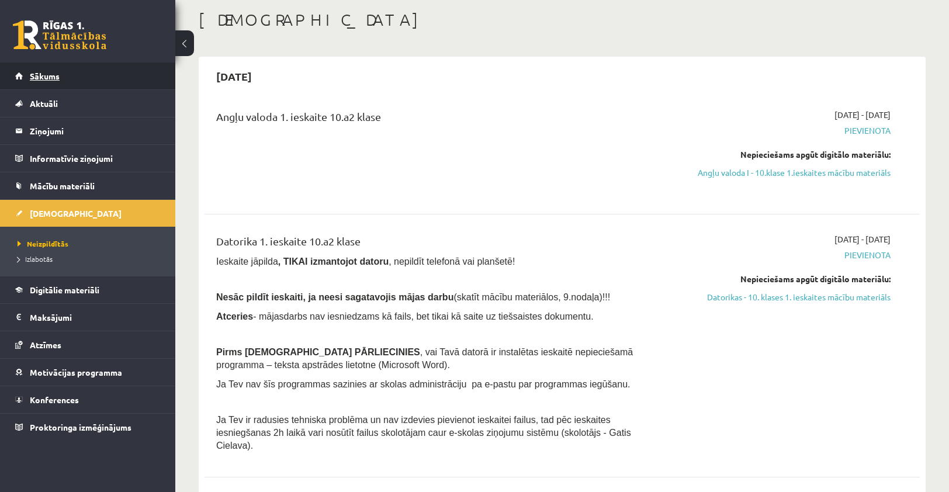
click at [53, 75] on span "Sākums" at bounding box center [45, 76] width 30 height 11
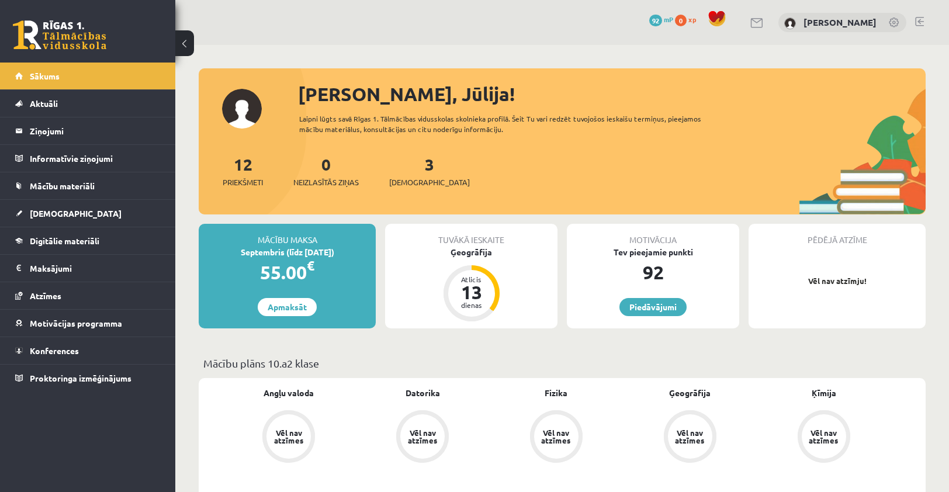
click at [865, 337] on div "Mācību maksa Septembris (līdz [DATE]) 55.00 € Apmaksāt Tuvākā ieskaite Ģeogrāfi…" at bounding box center [562, 281] width 727 height 114
